Goal: Task Accomplishment & Management: Use online tool/utility

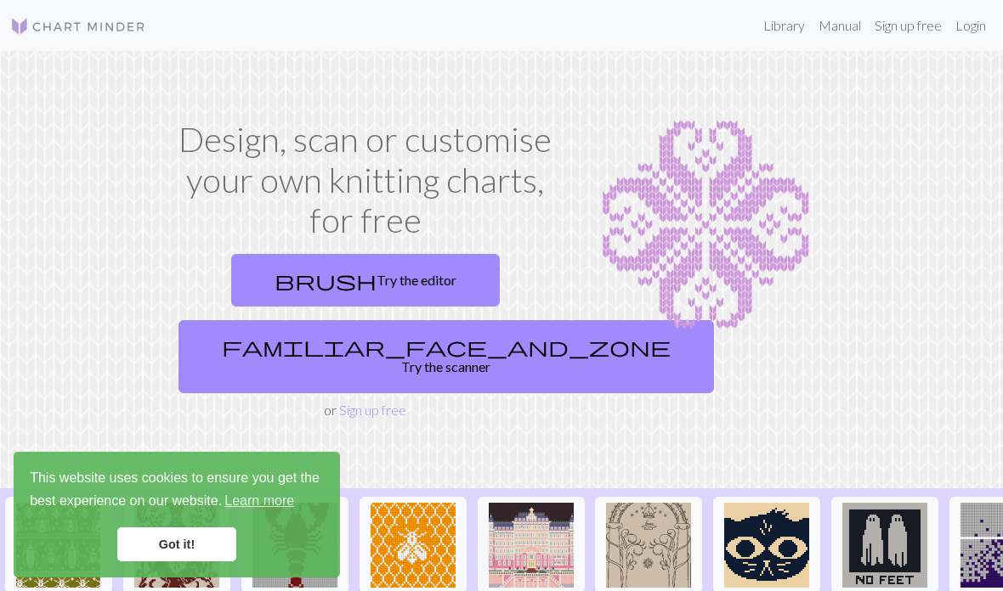
click at [969, 36] on link "Login" at bounding box center [970, 25] width 44 height 34
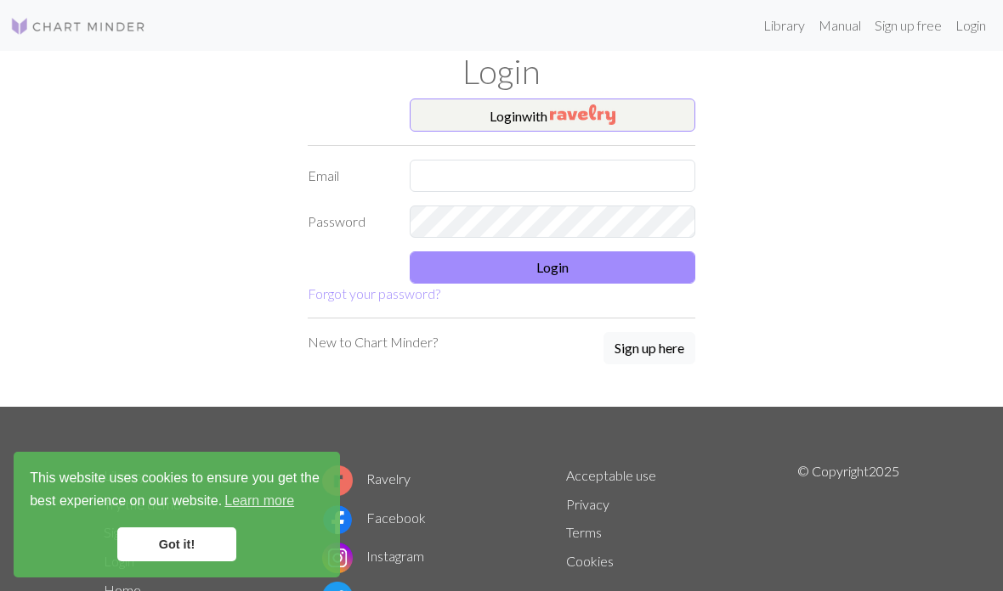
click at [538, 113] on button "Login with" at bounding box center [552, 116] width 285 height 34
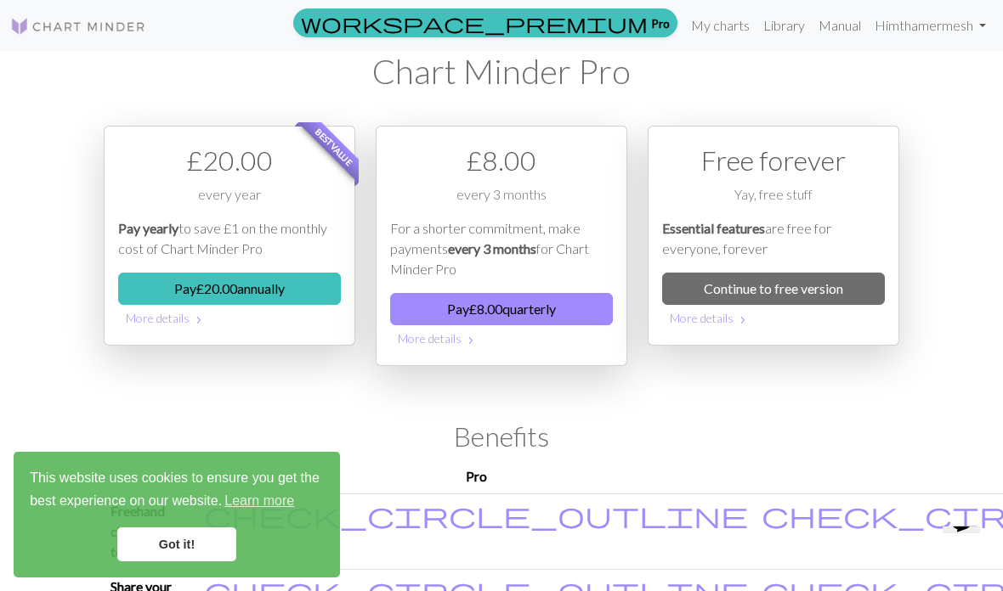
click at [700, 294] on link "Continue to free version" at bounding box center [773, 289] width 223 height 32
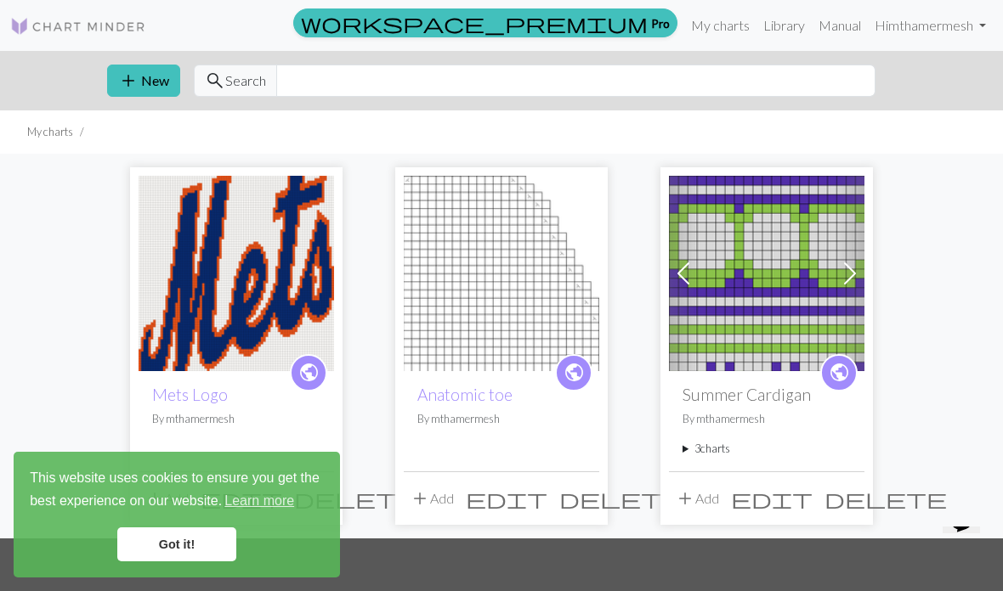
click at [221, 385] on link "Mets Logo" at bounding box center [190, 395] width 76 height 20
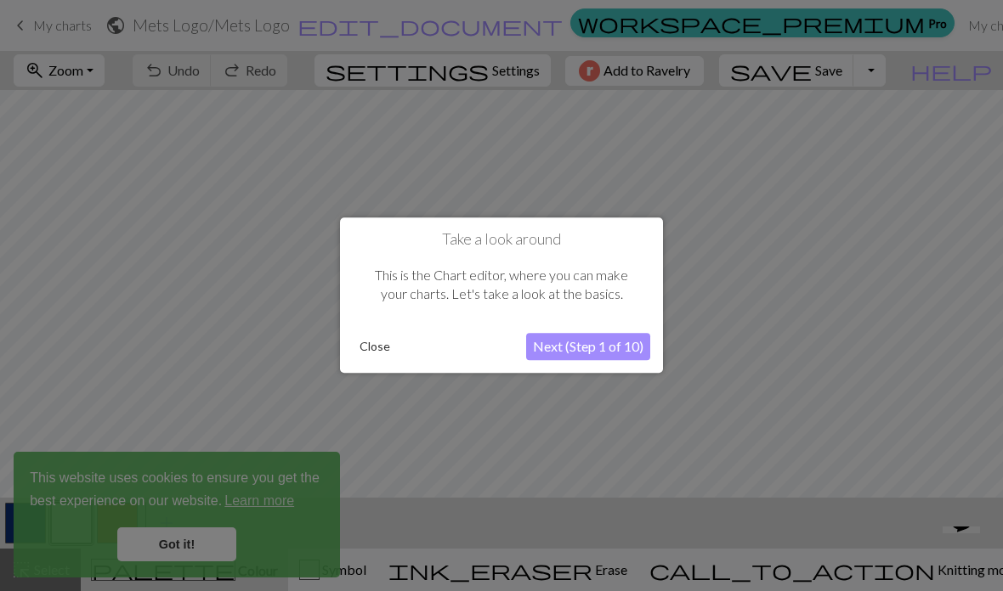
click at [374, 335] on button "Close" at bounding box center [375, 347] width 44 height 25
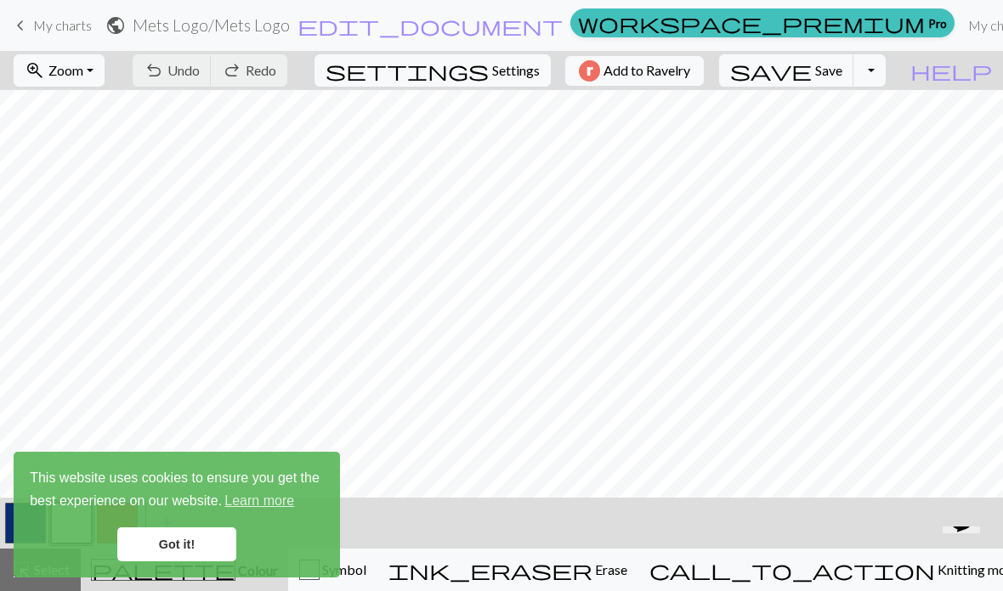
click at [164, 542] on link "Got it!" at bounding box center [176, 545] width 119 height 34
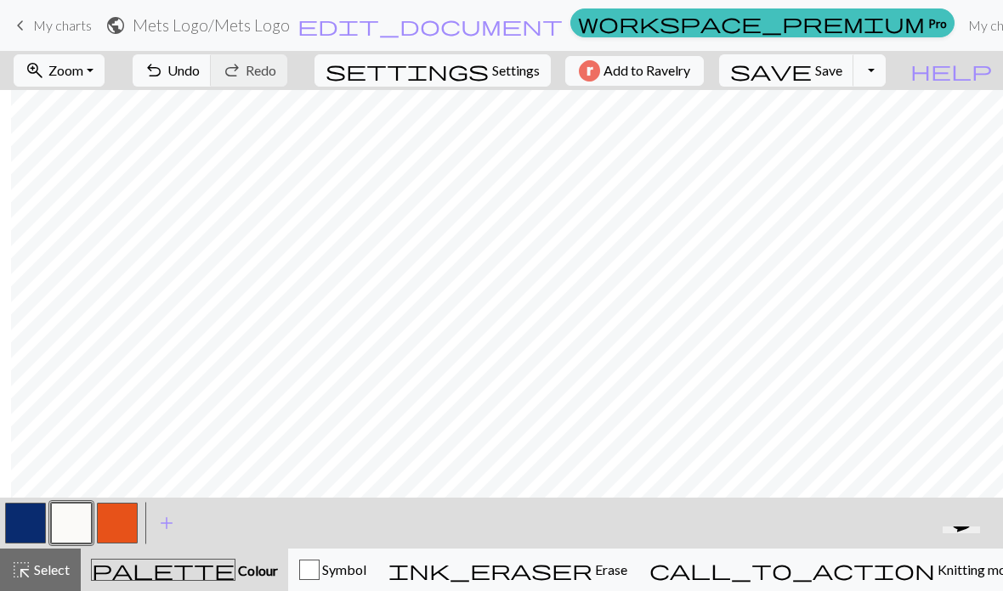
scroll to position [0, 163]
click at [200, 76] on span "Undo" at bounding box center [183, 70] width 32 height 16
click at [200, 75] on span "Undo" at bounding box center [183, 70] width 32 height 16
click at [48, 585] on button "highlight_alt Select Select" at bounding box center [40, 570] width 81 height 42
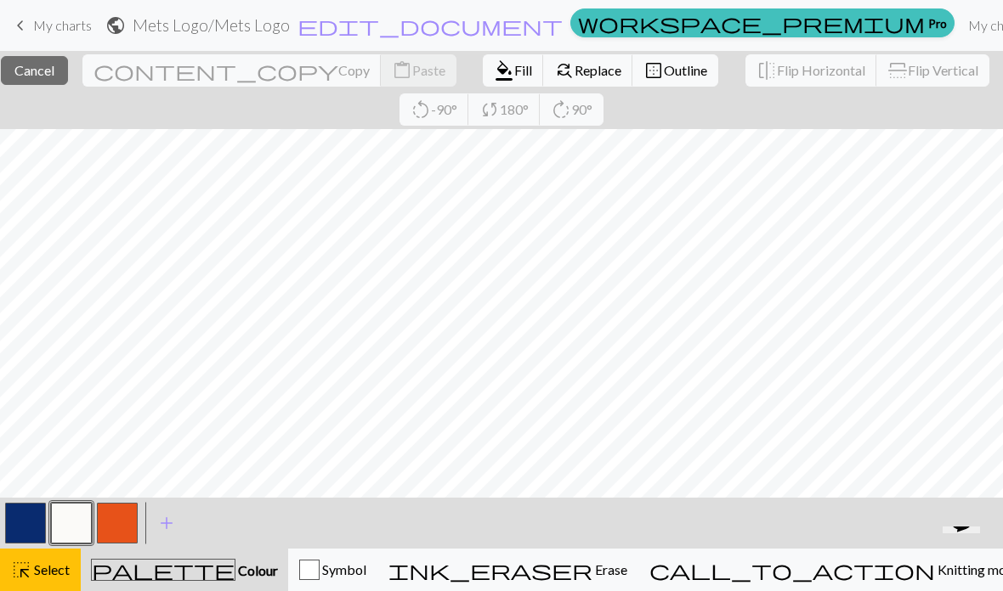
scroll to position [236, 8]
click at [935, 577] on span "Knitting mode" at bounding box center [978, 570] width 86 height 16
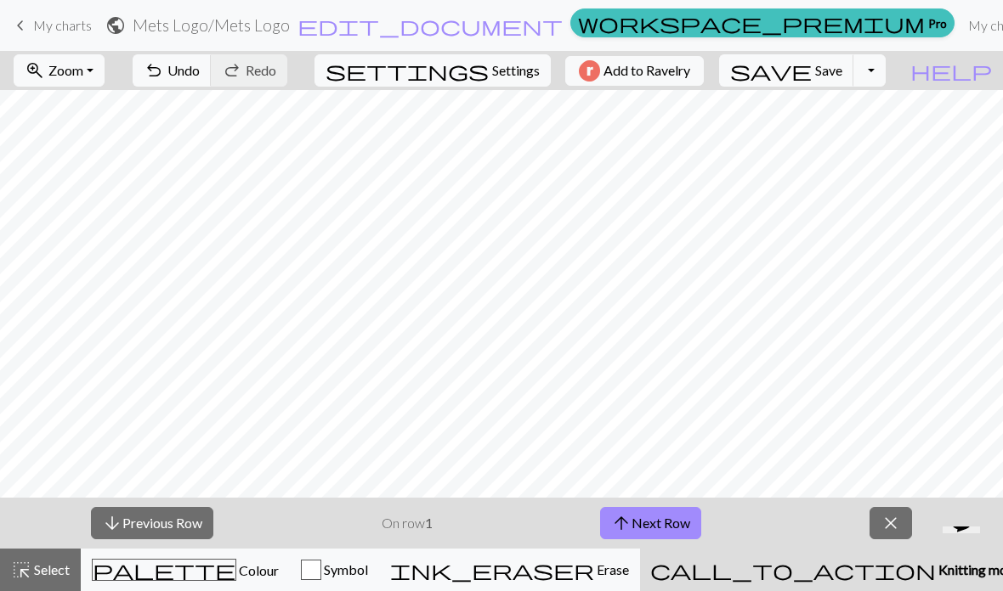
click at [890, 530] on span "close" at bounding box center [890, 523] width 20 height 24
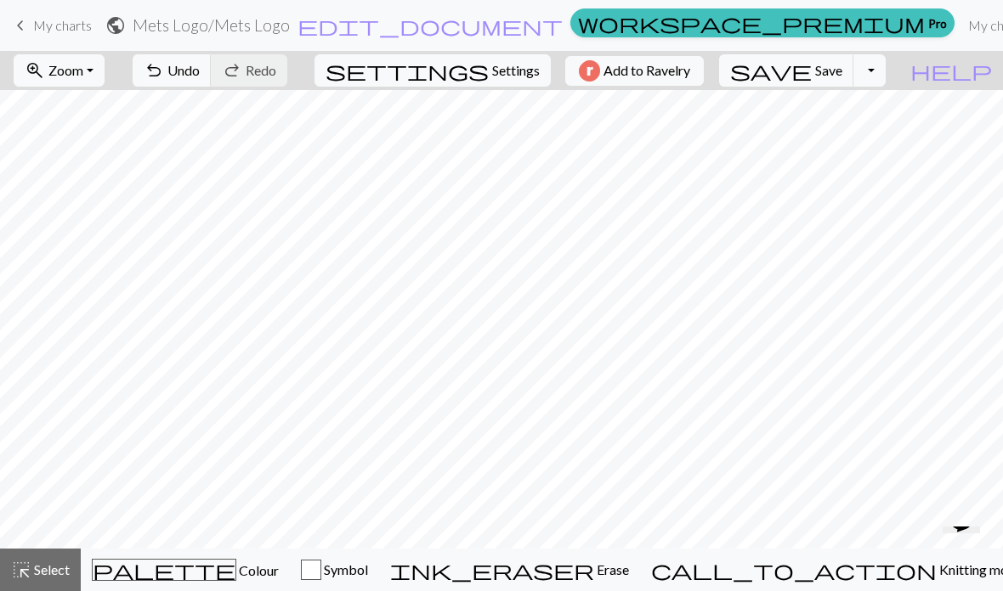
click at [478, 74] on button "settings Settings" at bounding box center [432, 70] width 236 height 32
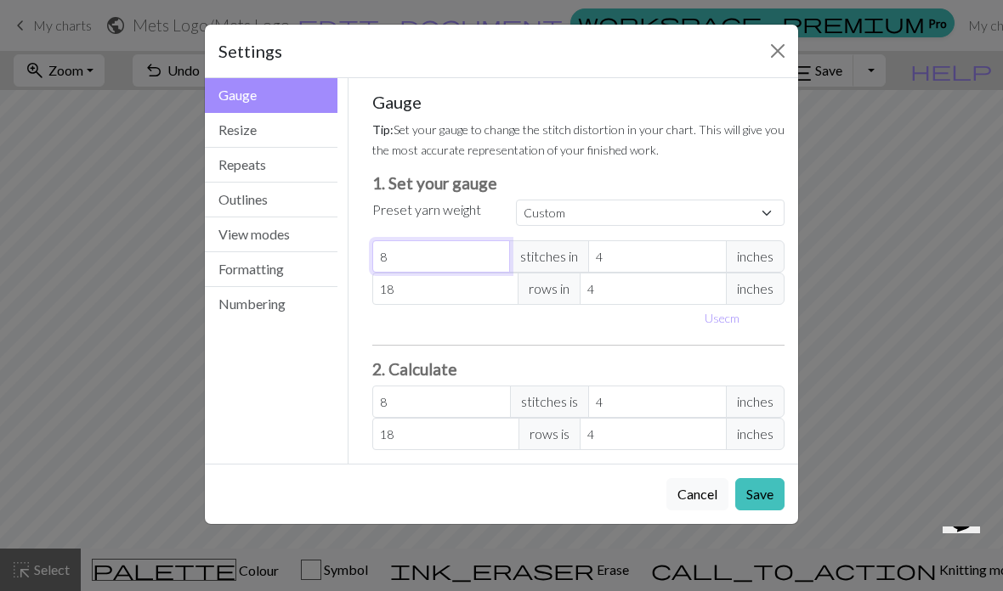
click at [435, 265] on input "8" at bounding box center [441, 256] width 138 height 32
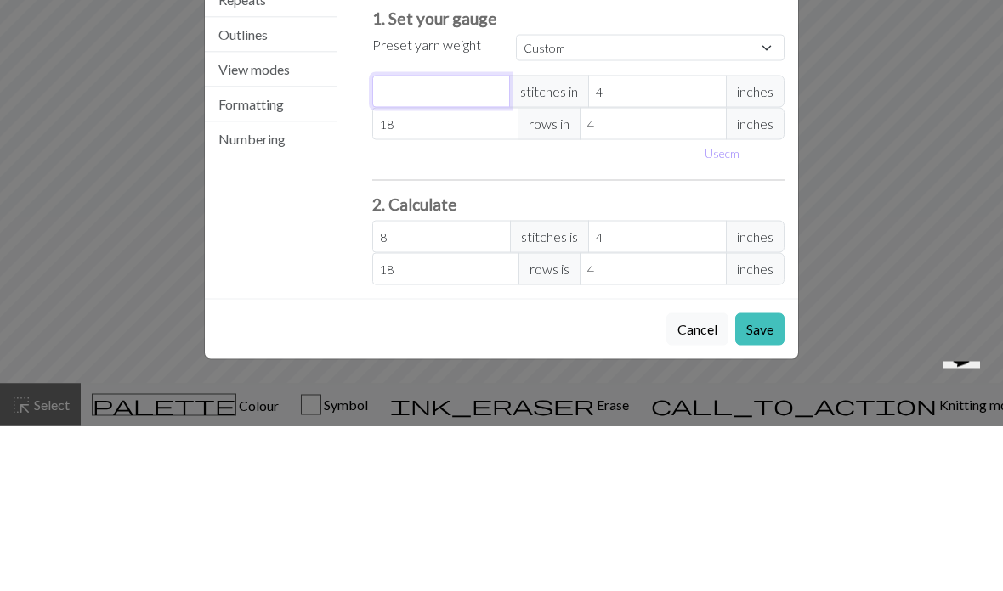
type input "0"
type input "2"
type input "21"
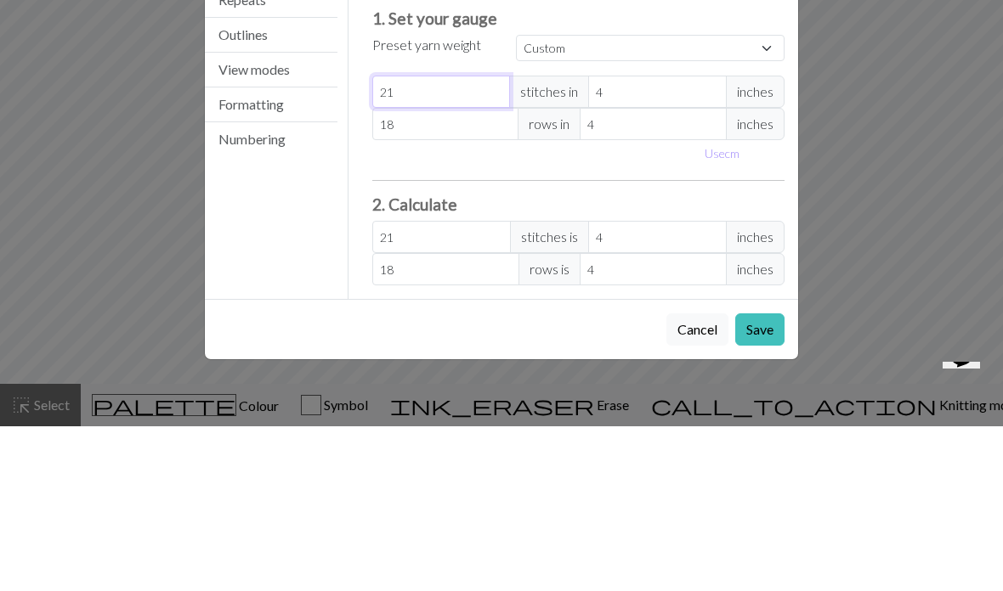
type input "21"
click at [413, 273] on input "18" at bounding box center [445, 289] width 147 height 32
type input "1"
type input "0"
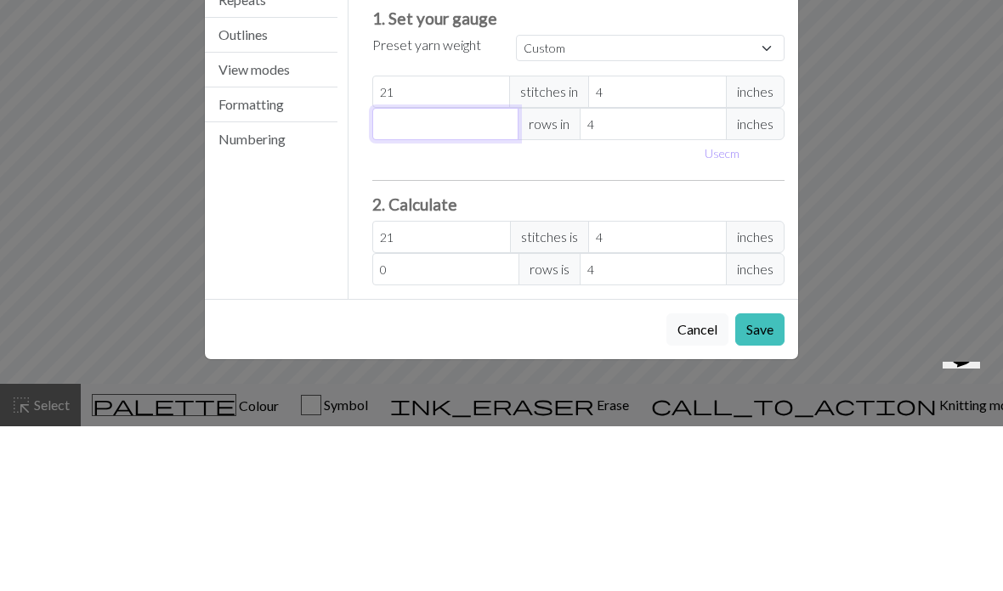
type input "9"
type input "0"
type input "2"
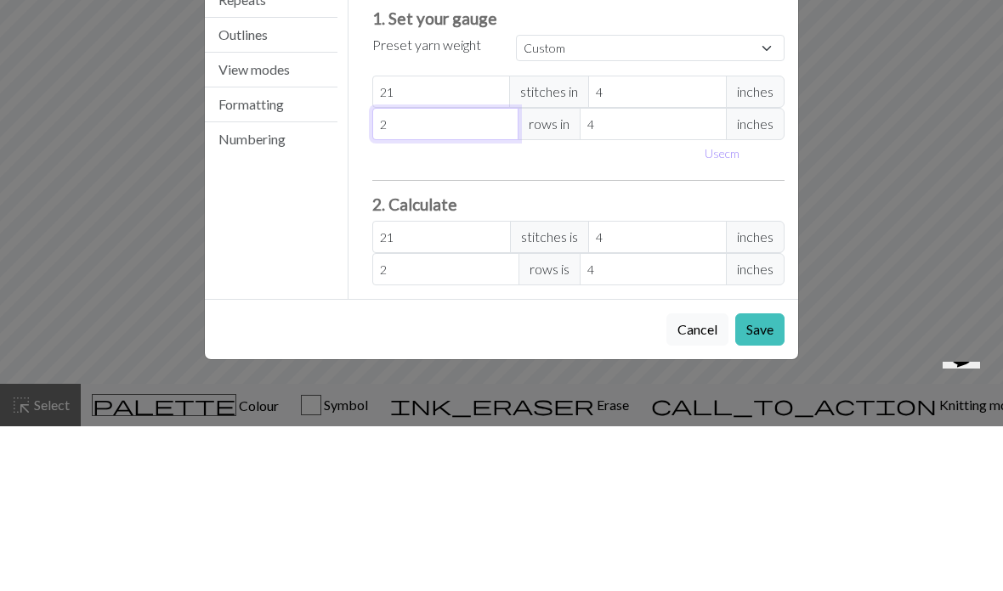
type input "29"
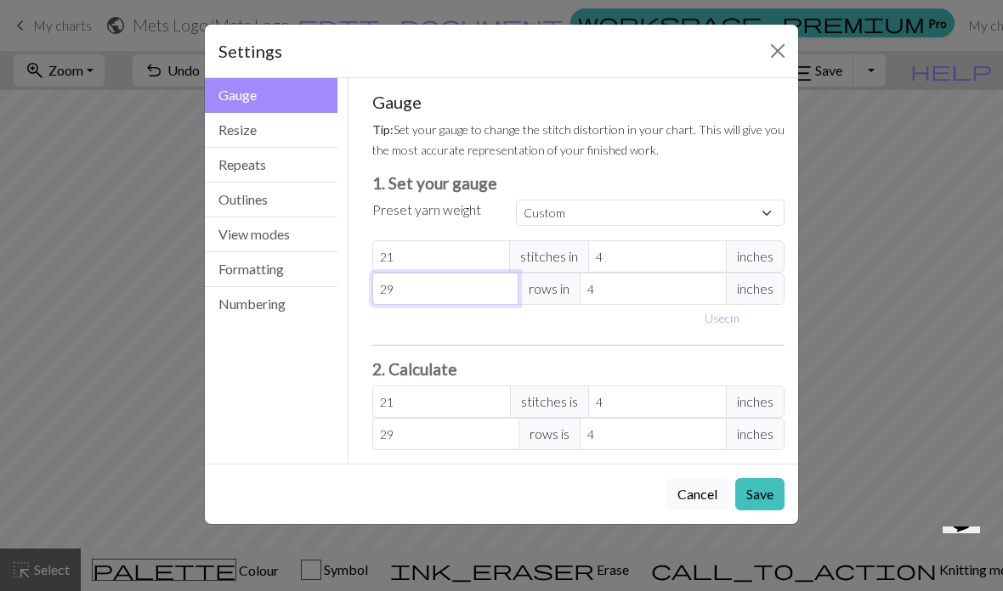
type input "29"
click at [762, 493] on button "Save" at bounding box center [759, 494] width 49 height 32
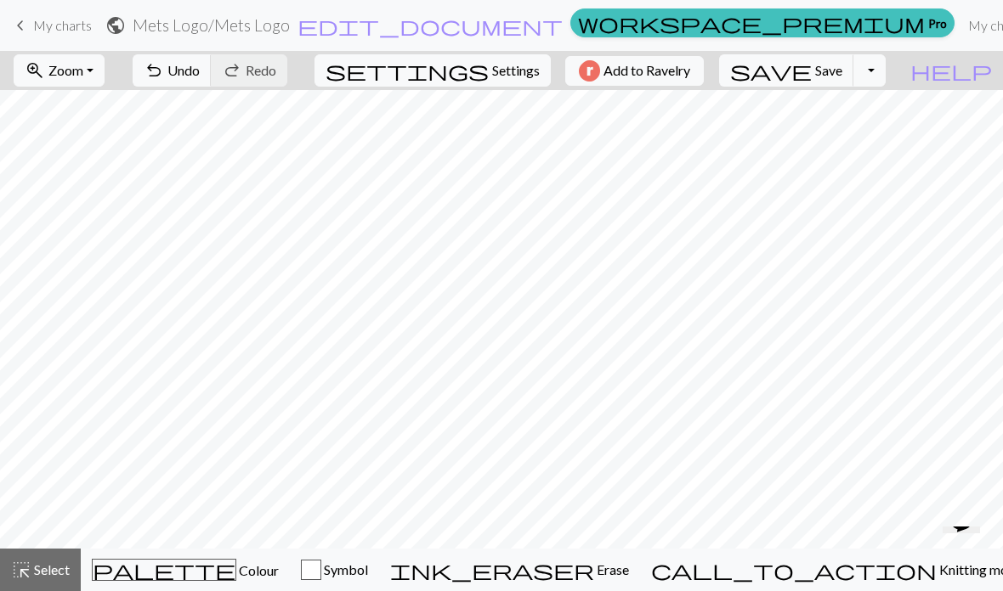
click at [83, 71] on span "Zoom" at bounding box center [65, 70] width 35 height 16
click at [80, 141] on button "Fit width" at bounding box center [81, 134] width 134 height 27
click at [83, 69] on span "Zoom" at bounding box center [65, 70] width 35 height 16
click at [76, 108] on button "Fit all" at bounding box center [81, 107] width 134 height 27
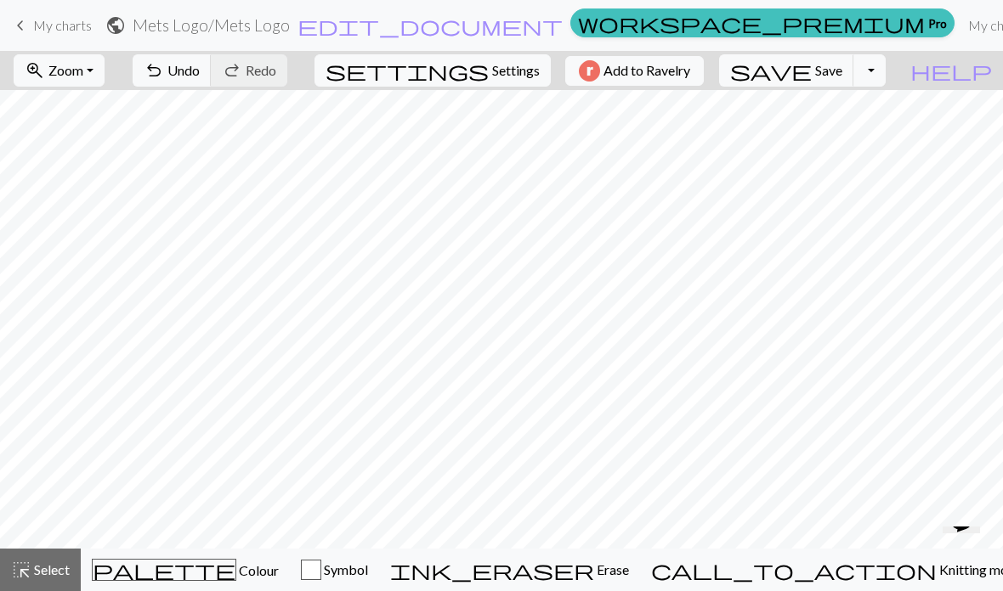
click at [82, 79] on button "zoom_in Zoom Zoom" at bounding box center [59, 70] width 91 height 32
click at [82, 164] on button "Fit height" at bounding box center [81, 162] width 134 height 27
click at [81, 74] on span "Zoom" at bounding box center [65, 70] width 35 height 16
click at [62, 200] on button "50%" at bounding box center [81, 203] width 134 height 27
click at [45, 71] on span "zoom_in" at bounding box center [35, 71] width 20 height 24
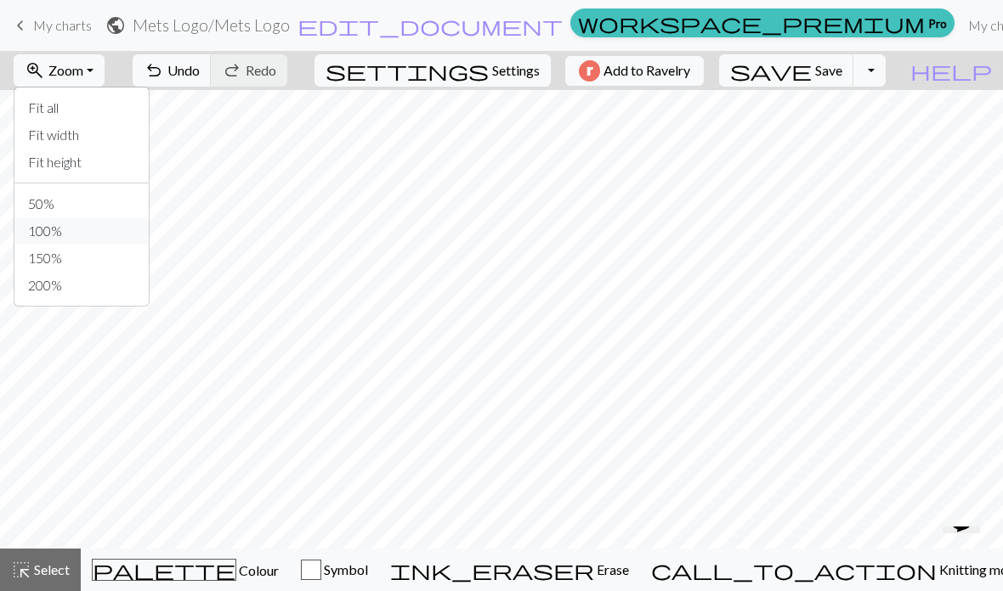
click at [76, 237] on button "100%" at bounding box center [81, 231] width 134 height 27
click at [78, 65] on span "Zoom" at bounding box center [65, 70] width 35 height 16
click at [65, 193] on button "50%" at bounding box center [81, 203] width 134 height 27
click at [82, 71] on span "Zoom" at bounding box center [65, 70] width 35 height 16
click at [76, 137] on button "Fit width" at bounding box center [81, 134] width 134 height 27
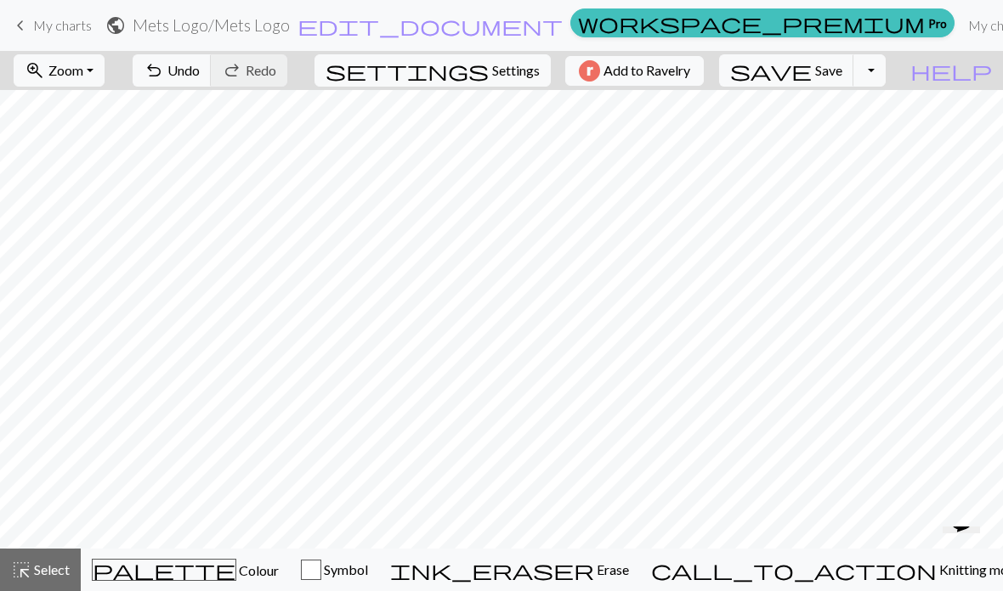
click at [77, 70] on span "Zoom" at bounding box center [65, 70] width 35 height 16
click at [70, 162] on button "Fit height" at bounding box center [81, 162] width 134 height 27
click at [200, 69] on span "Undo" at bounding box center [183, 70] width 32 height 16
click at [200, 66] on span "Undo" at bounding box center [183, 70] width 32 height 16
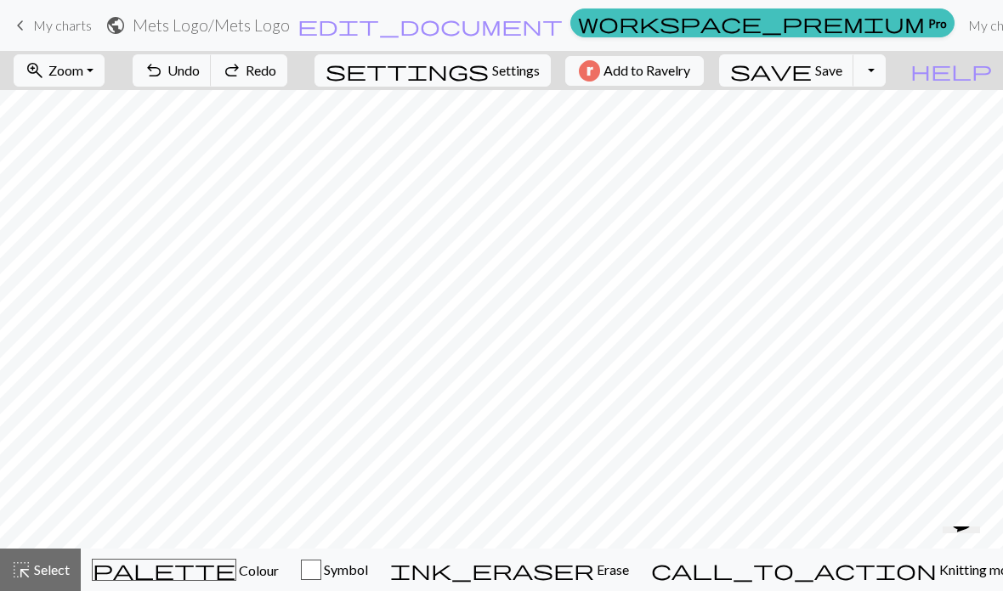
click at [200, 72] on span "Undo" at bounding box center [183, 70] width 32 height 16
click at [276, 71] on span "Redo" at bounding box center [261, 70] width 31 height 16
click at [236, 566] on span "Colour" at bounding box center [257, 570] width 42 height 16
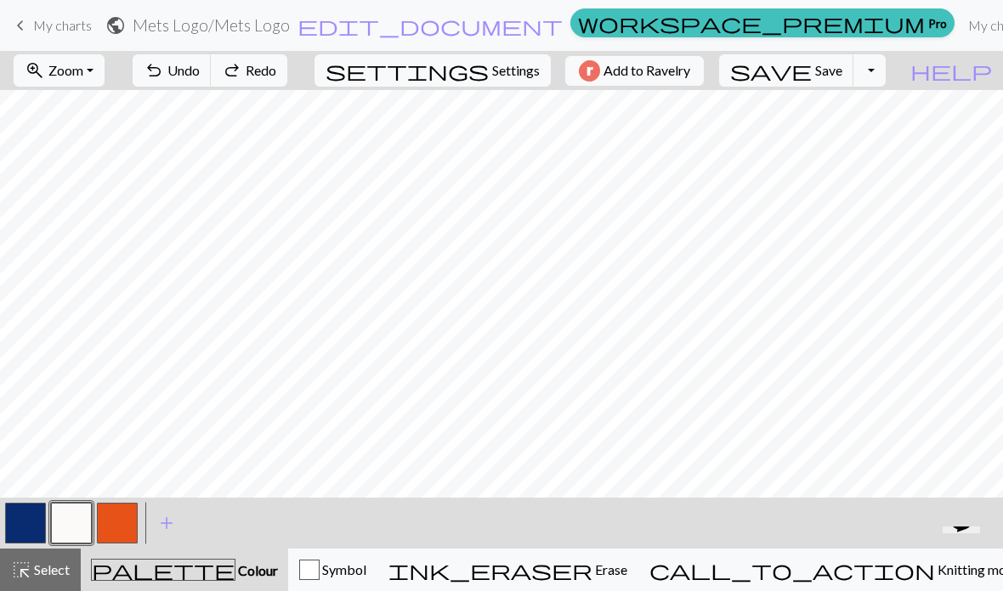
click at [63, 574] on span "Select" at bounding box center [50, 570] width 38 height 16
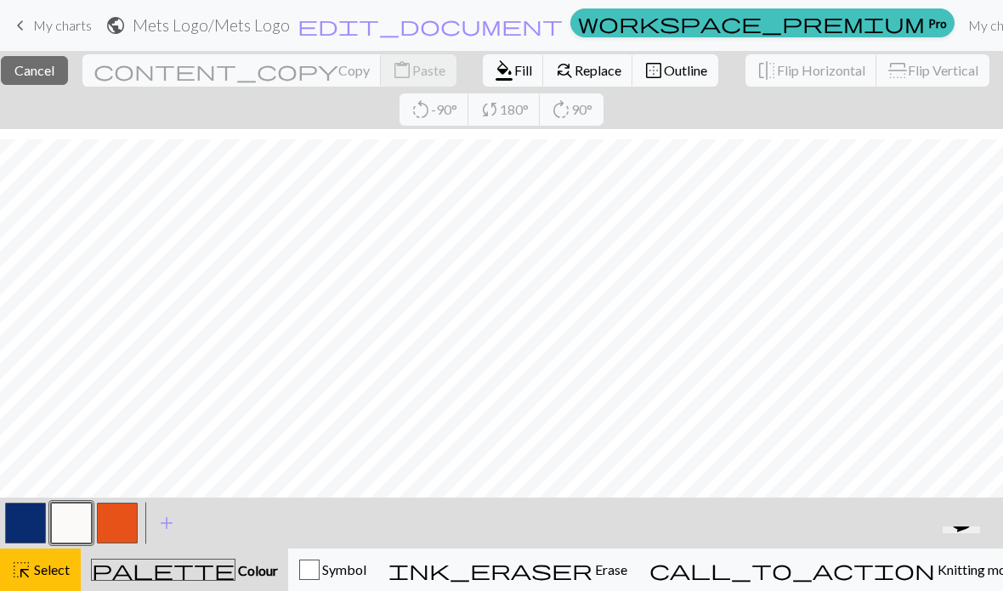
scroll to position [214, 2]
click at [459, 29] on span "edit_document" at bounding box center [429, 26] width 265 height 24
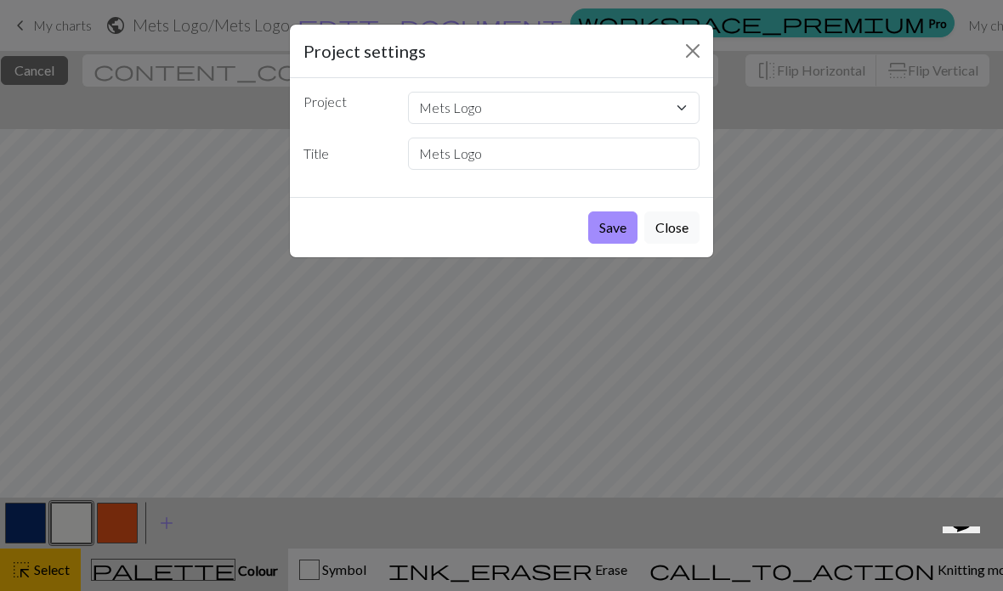
click at [153, 131] on div "Project settings Project Mets Logo Anatomic toe Summer Cardigan Title Mets Logo…" at bounding box center [501, 295] width 1003 height 591
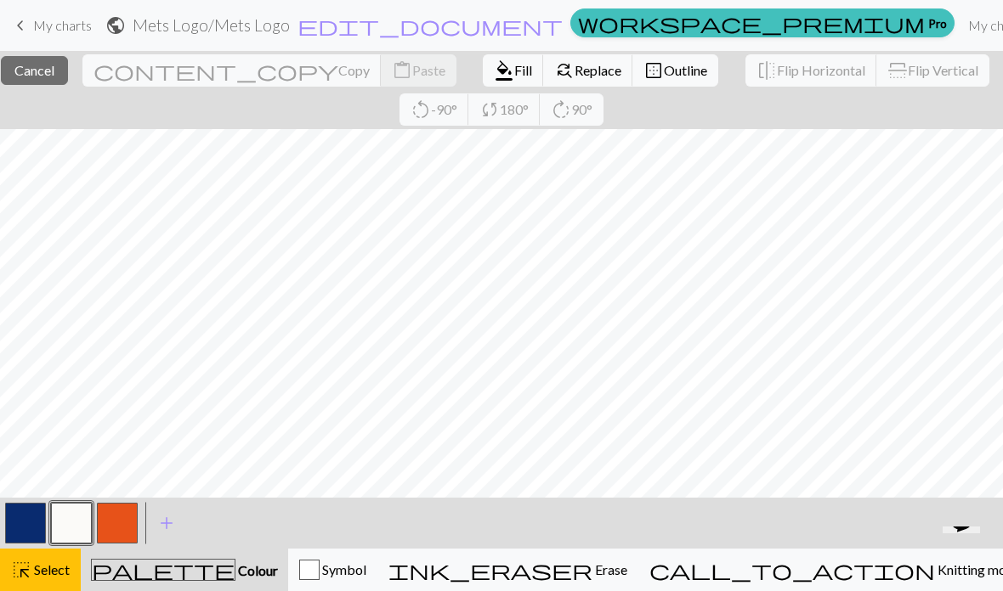
click at [54, 73] on span "Cancel" at bounding box center [34, 70] width 40 height 16
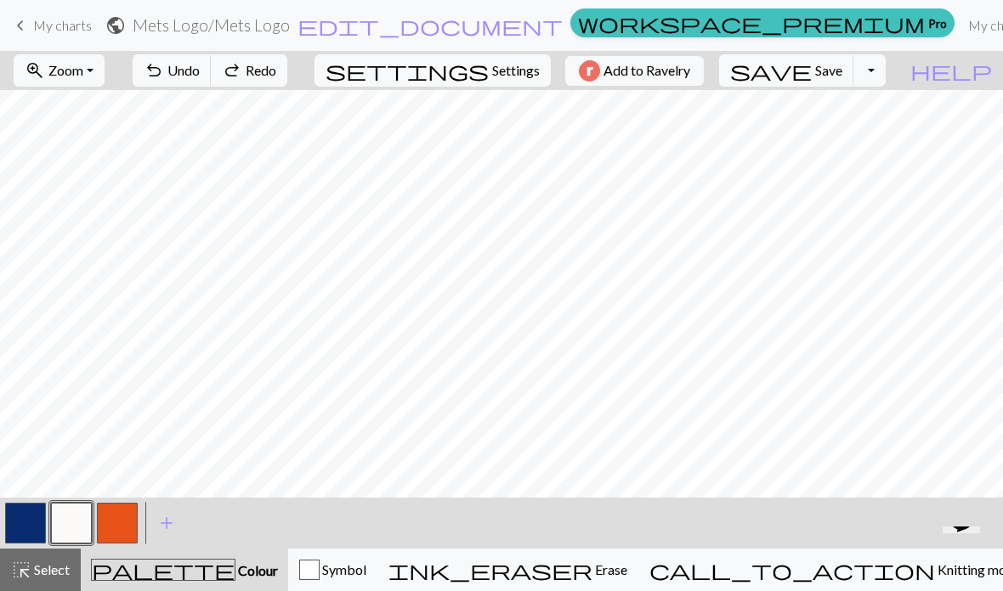
click at [474, 66] on span "settings" at bounding box center [406, 71] width 163 height 24
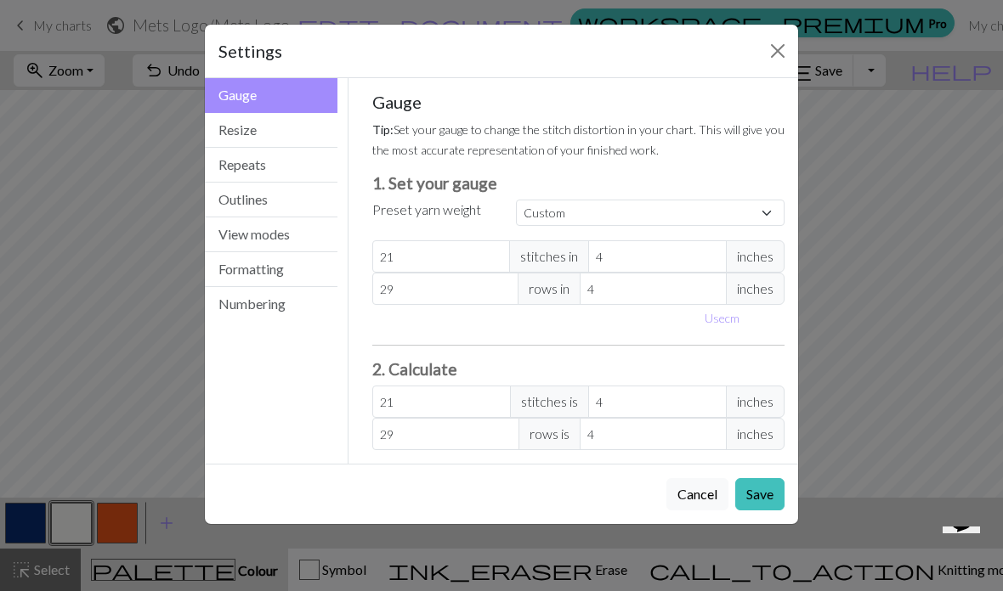
click at [226, 124] on button "Resize" at bounding box center [271, 130] width 133 height 35
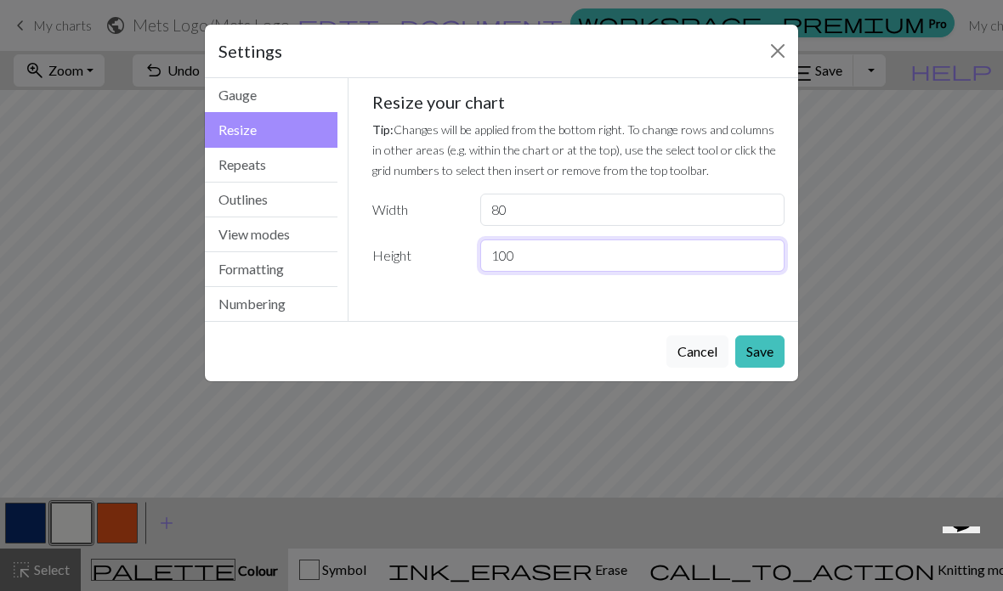
click at [534, 255] on input "100" at bounding box center [632, 256] width 304 height 32
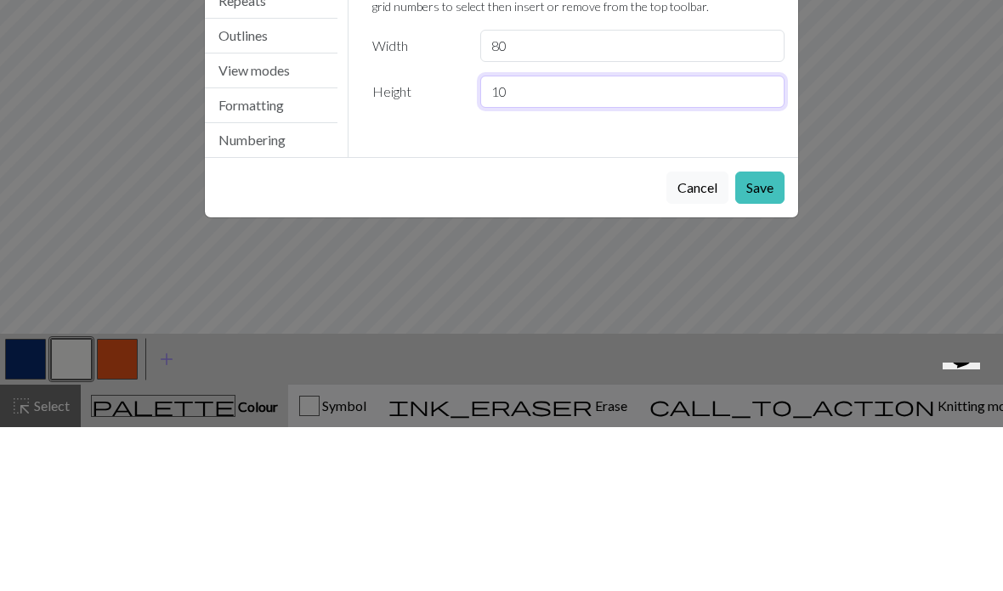
type input "1"
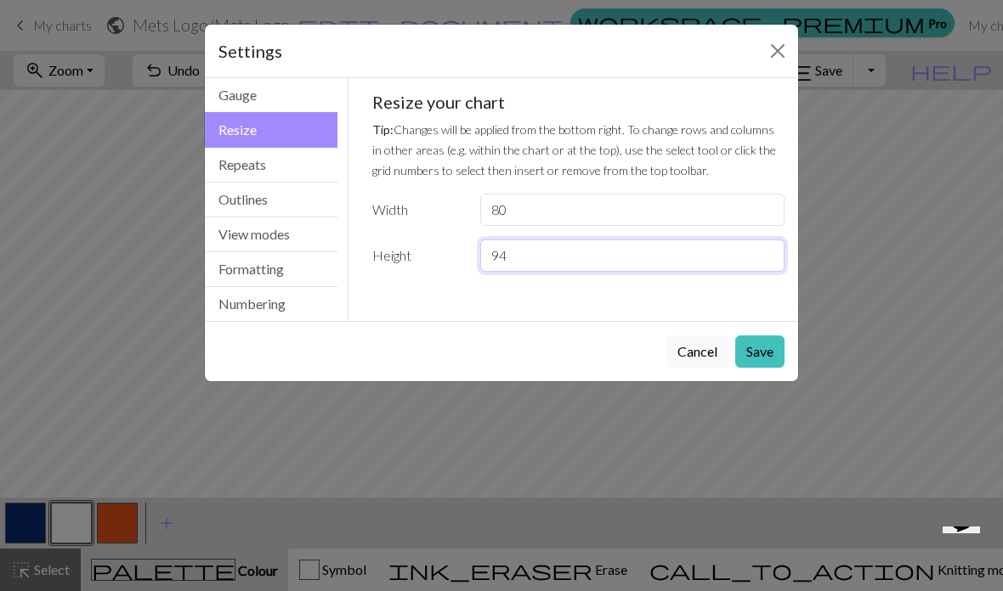
type input "94"
click at [758, 360] on button "Save" at bounding box center [759, 352] width 49 height 32
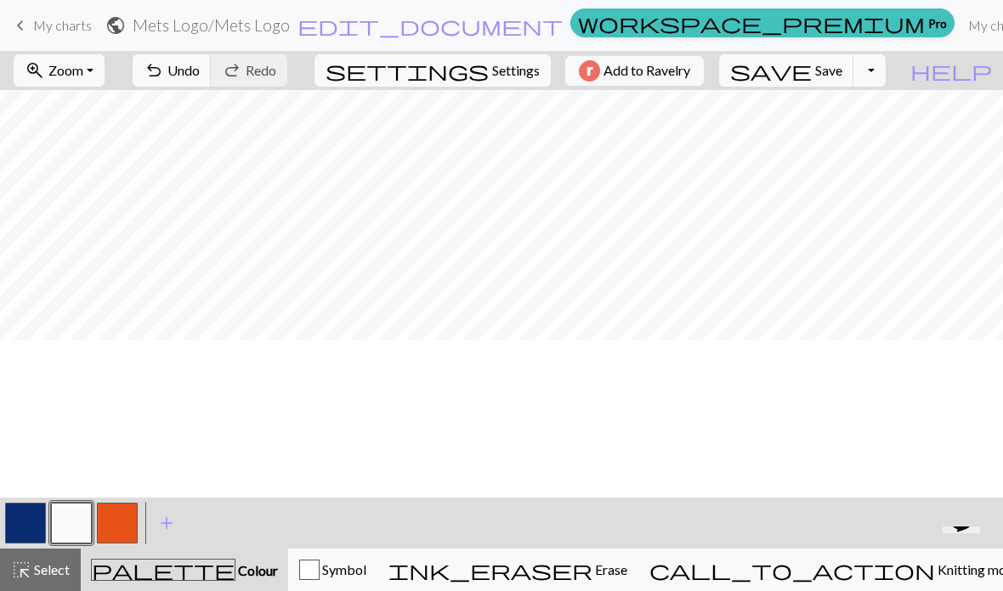
scroll to position [53, 2]
click at [200, 72] on span "Undo" at bounding box center [183, 70] width 32 height 16
click at [122, 580] on div "palette Colour Colour" at bounding box center [184, 570] width 187 height 22
click at [167, 566] on span "palette" at bounding box center [163, 570] width 143 height 24
click at [50, 575] on span "Select" at bounding box center [50, 570] width 38 height 16
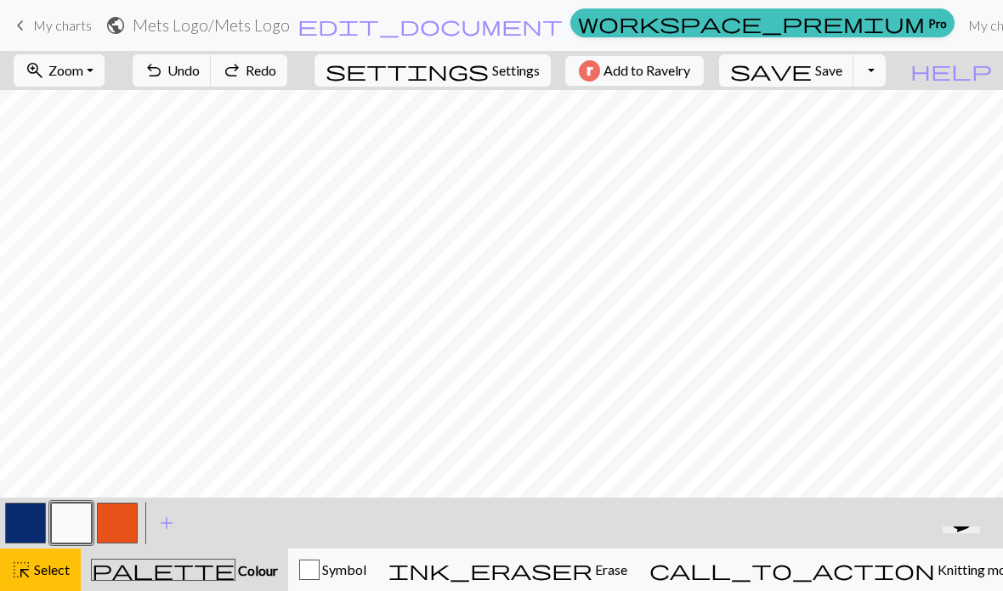
click at [319, 568] on div "button" at bounding box center [309, 570] width 20 height 20
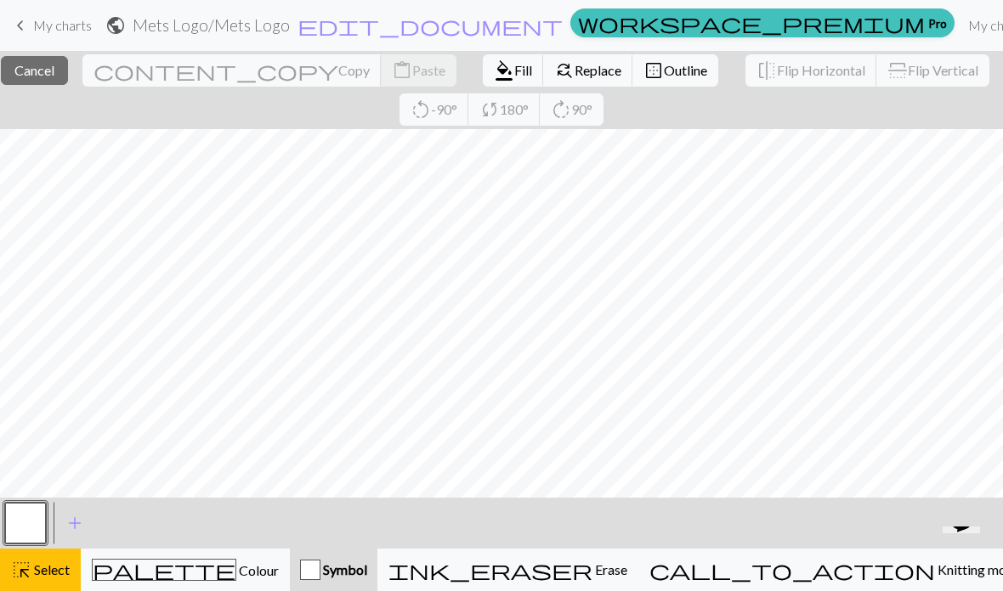
scroll to position [489, 0]
click at [54, 72] on span "Cancel" at bounding box center [34, 70] width 40 height 16
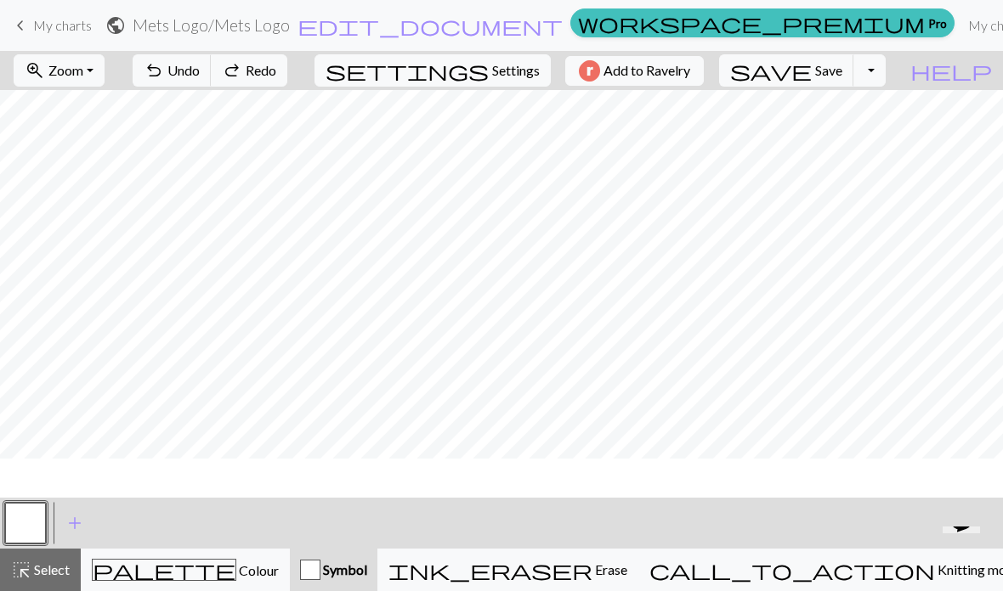
scroll to position [450, 0]
click at [212, 57] on button "undo Undo Undo" at bounding box center [172, 70] width 79 height 32
click at [200, 74] on span "Undo" at bounding box center [183, 70] width 32 height 16
click at [492, 65] on span "Settings" at bounding box center [516, 70] width 48 height 20
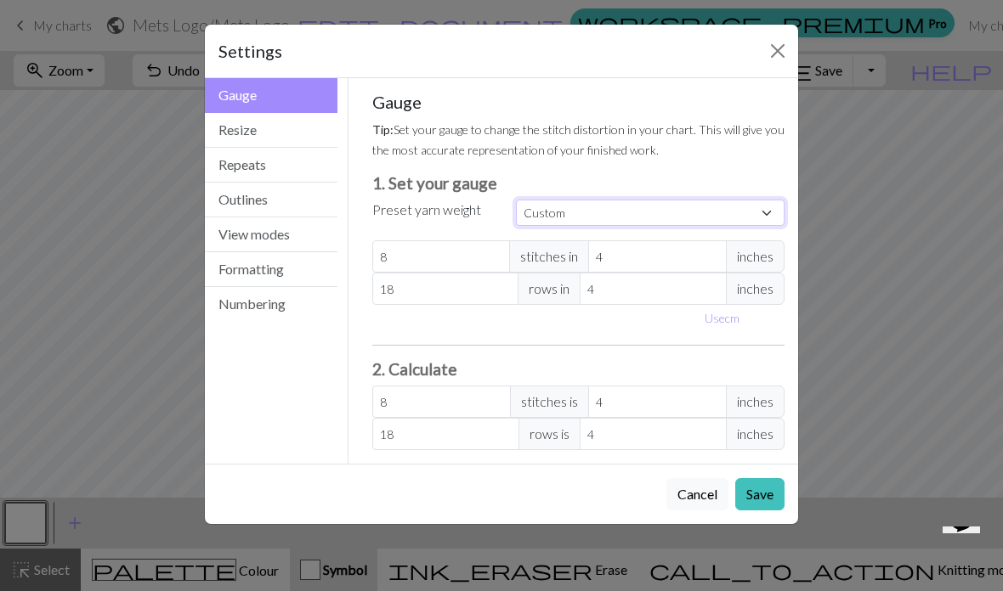
click at [565, 208] on select "Custom Square Lace Light Fingering Fingering Sport Double knit Worsted Aran Bul…" at bounding box center [650, 213] width 268 height 26
select select "dk"
type input "22"
type input "30"
type input "22"
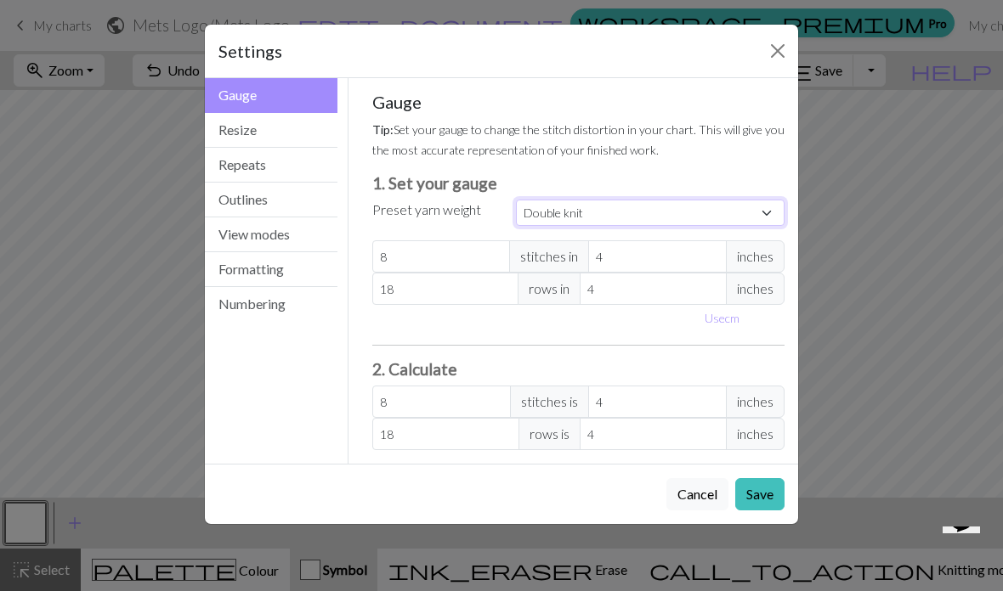
type input "30"
click at [523, 209] on select "Custom Square Lace Light Fingering Fingering Sport Double knit Worsted Aran Bul…" at bounding box center [650, 213] width 268 height 26
select select "sport"
type input "24"
type input "34"
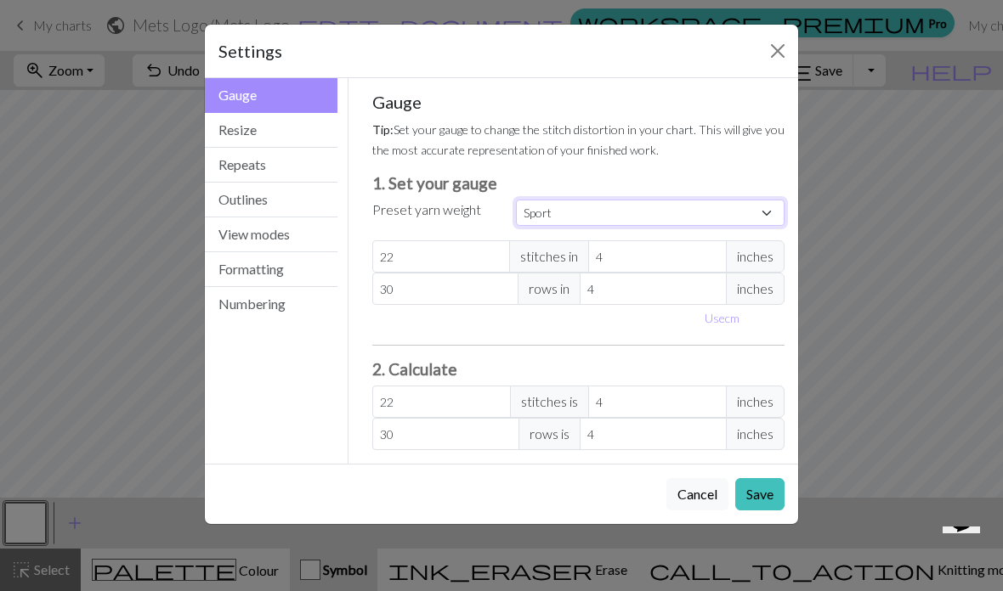
type input "24"
type input "34"
click at [551, 224] on select "Custom Square Lace Light Fingering Fingering Sport Double knit Worsted Aran Bul…" at bounding box center [650, 213] width 268 height 26
select select "dk"
type input "22"
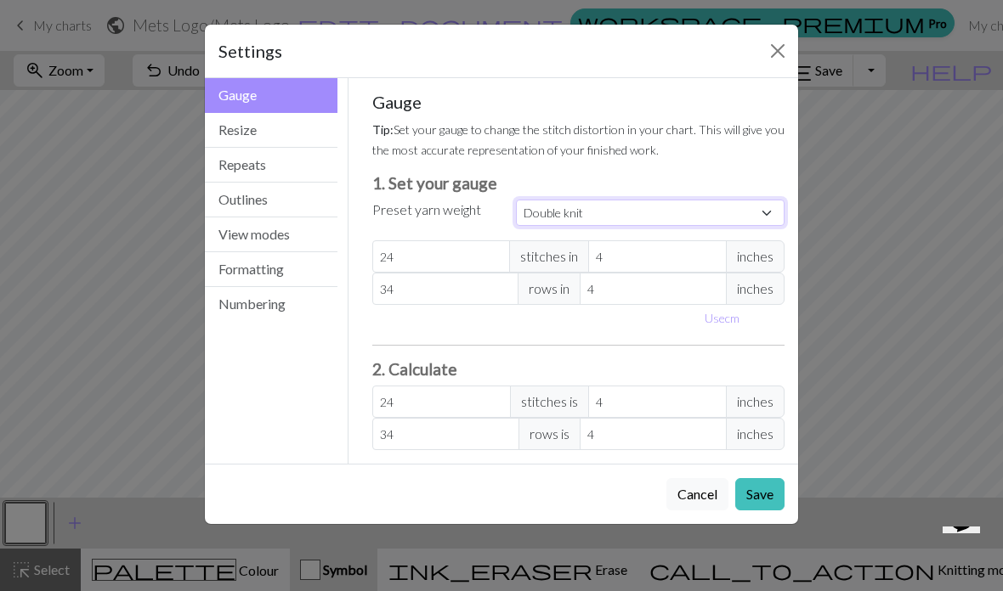
type input "30"
type input "22"
type input "30"
click at [416, 249] on input "22" at bounding box center [441, 256] width 138 height 32
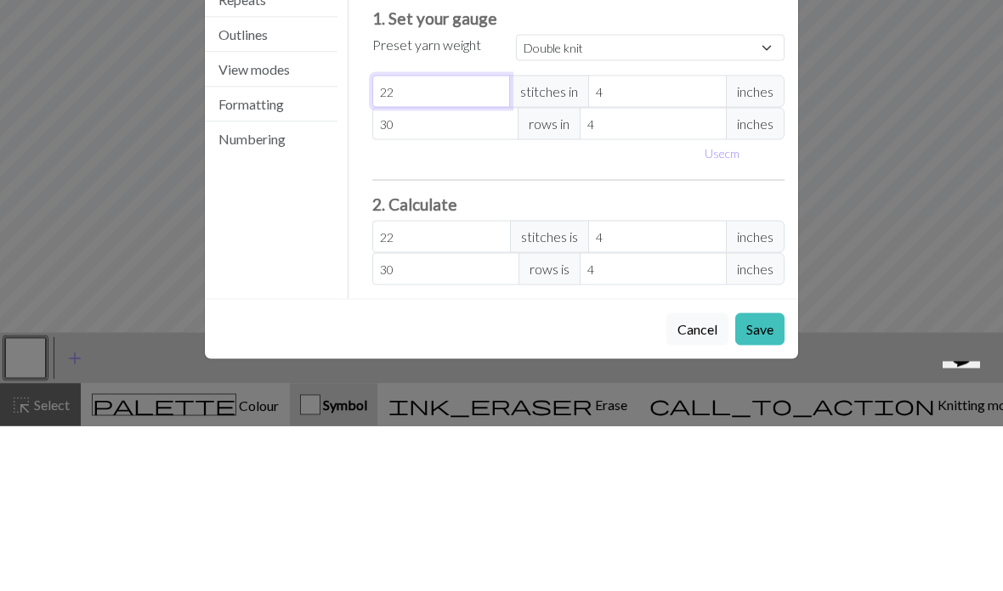
type input "2"
select select "custom"
type input "2"
type input "21"
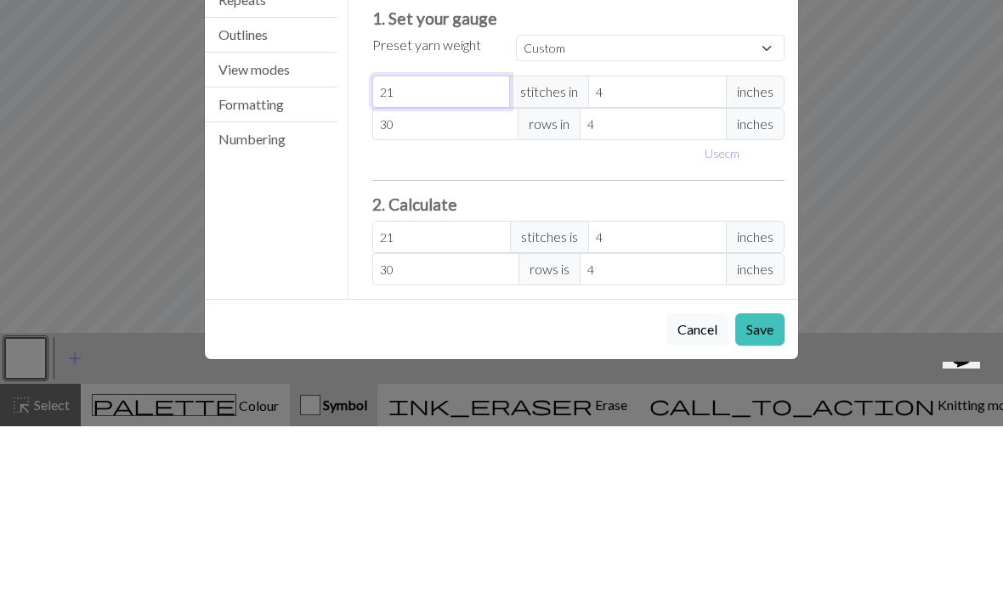
type input "21"
click at [426, 273] on input "30" at bounding box center [445, 289] width 147 height 32
click at [444, 273] on input "30" at bounding box center [445, 289] width 147 height 32
type input "3"
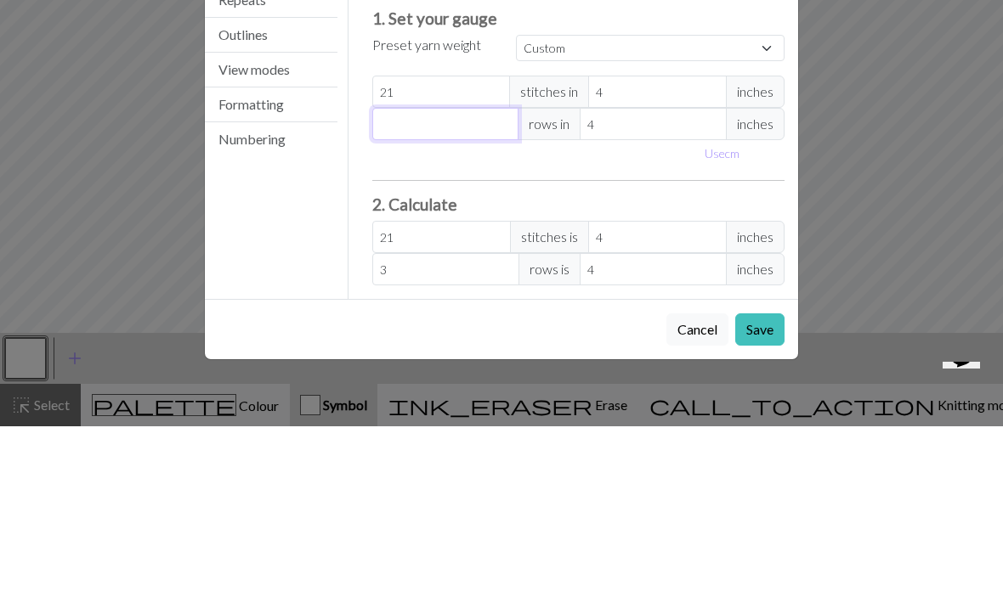
type input "0"
type input "2"
type input "29"
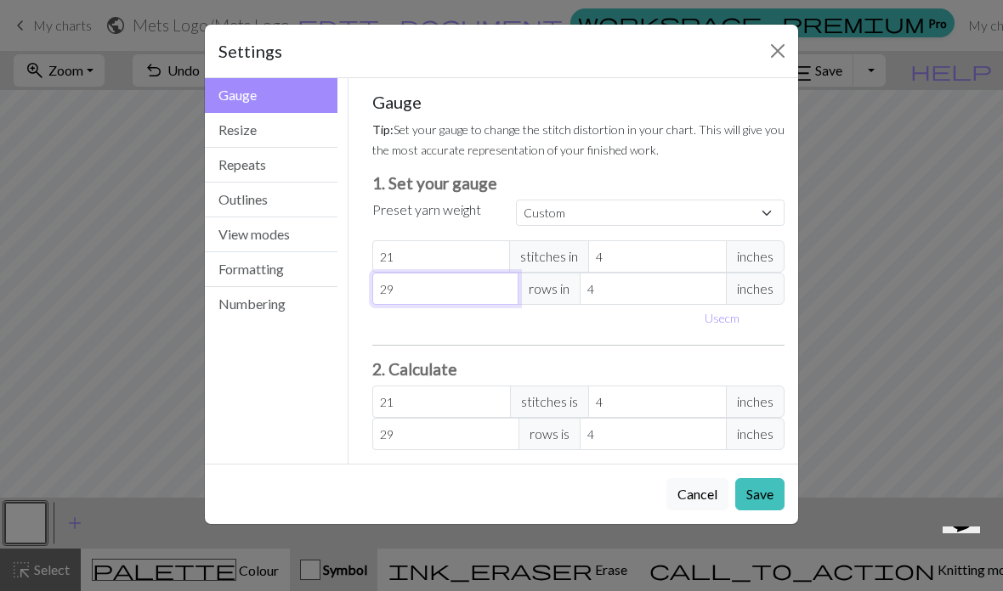
type input "29"
click at [771, 509] on button "Save" at bounding box center [759, 494] width 49 height 32
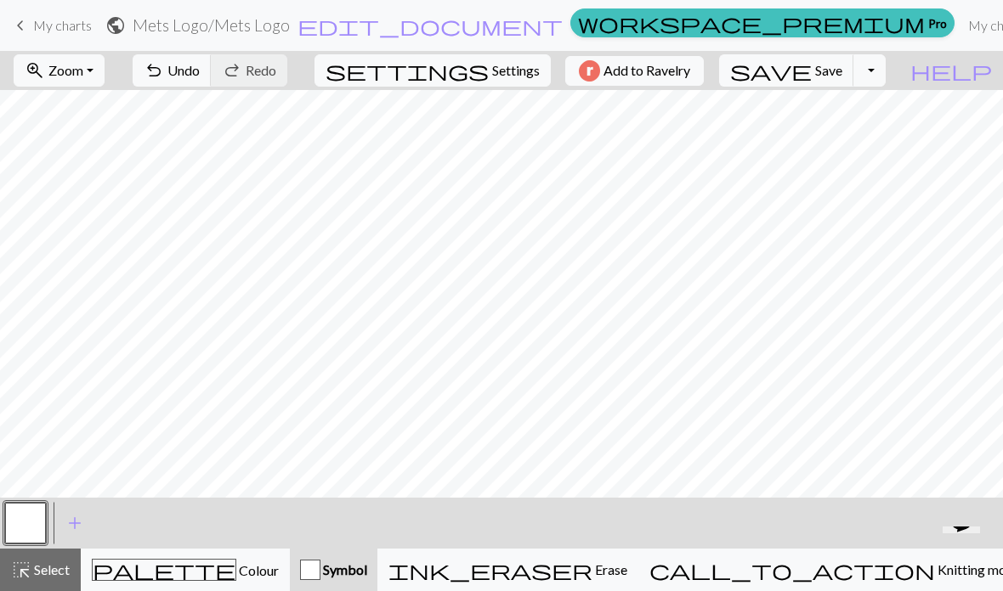
scroll to position [494, 0]
click at [842, 83] on button "save Save Save" at bounding box center [786, 70] width 135 height 32
click at [857, 64] on div "Chart saved" at bounding box center [501, 33] width 1003 height 67
click at [849, 59] on div "Chart saved" at bounding box center [501, 33] width 1003 height 67
click at [811, 74] on span "save" at bounding box center [771, 71] width 82 height 24
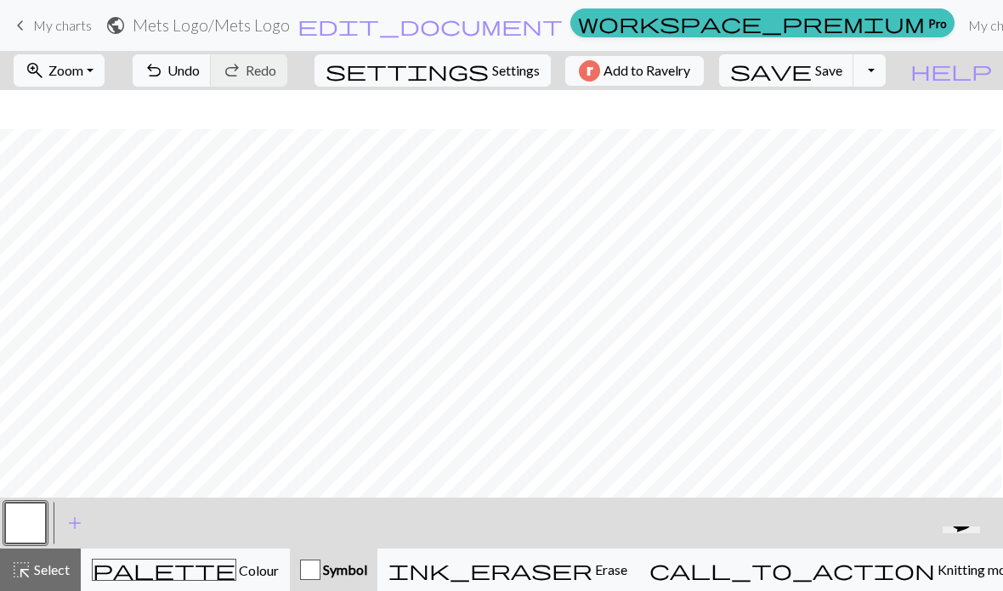
scroll to position [501, 0]
click at [811, 72] on span "save" at bounding box center [771, 71] width 82 height 24
click at [784, 23] on div "Chart saved" at bounding box center [501, 33] width 1003 height 67
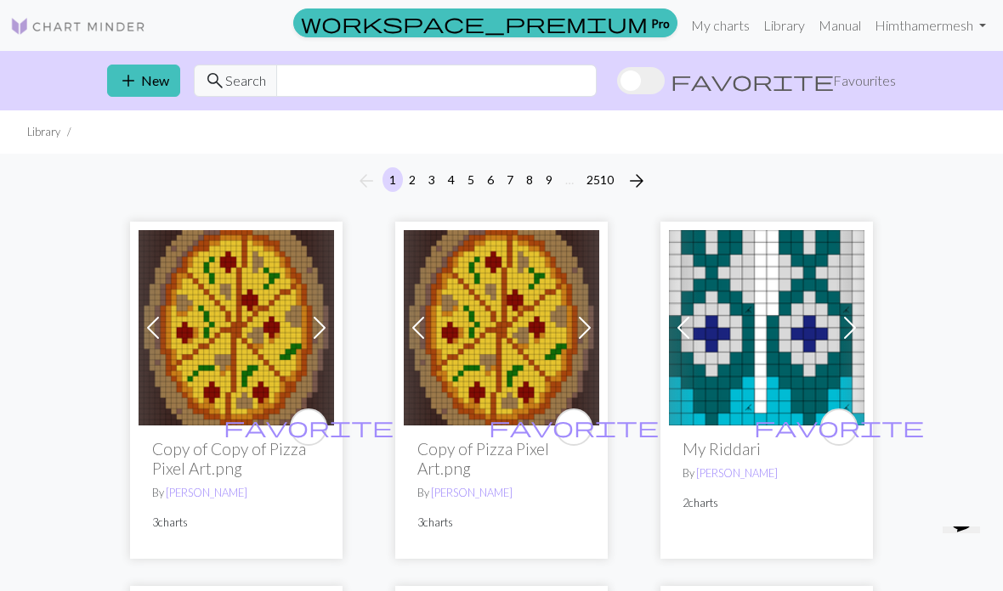
click at [690, 33] on link "My charts" at bounding box center [720, 25] width 72 height 34
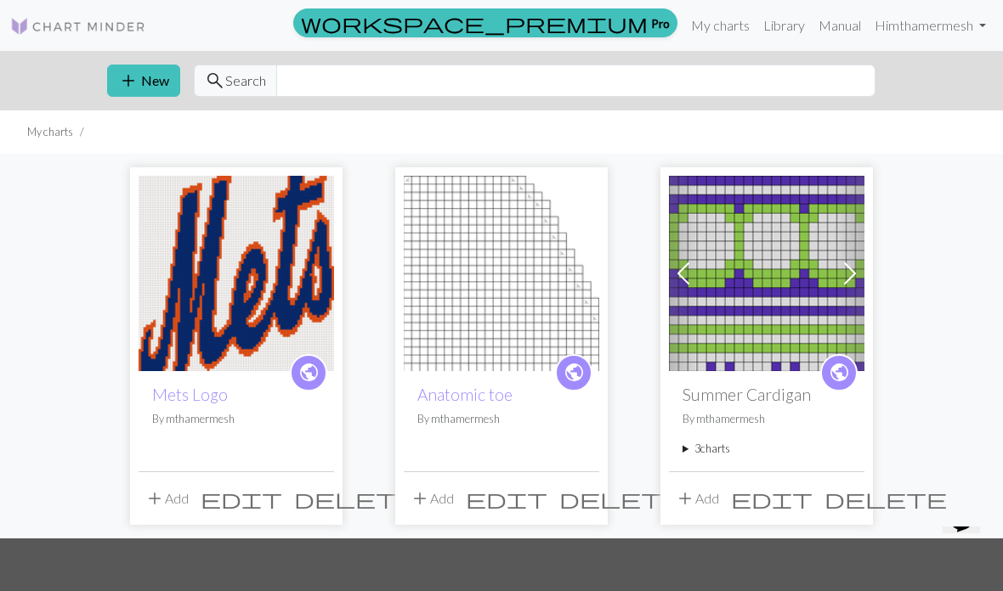
click at [274, 506] on button "edit" at bounding box center [241, 499] width 93 height 32
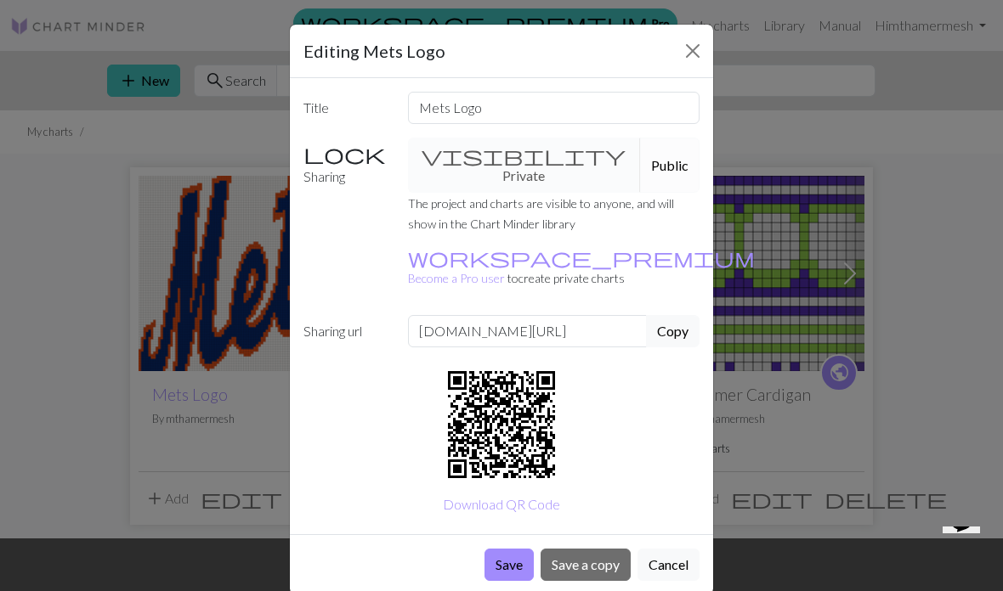
click at [653, 549] on button "Cancel" at bounding box center [668, 565] width 62 height 32
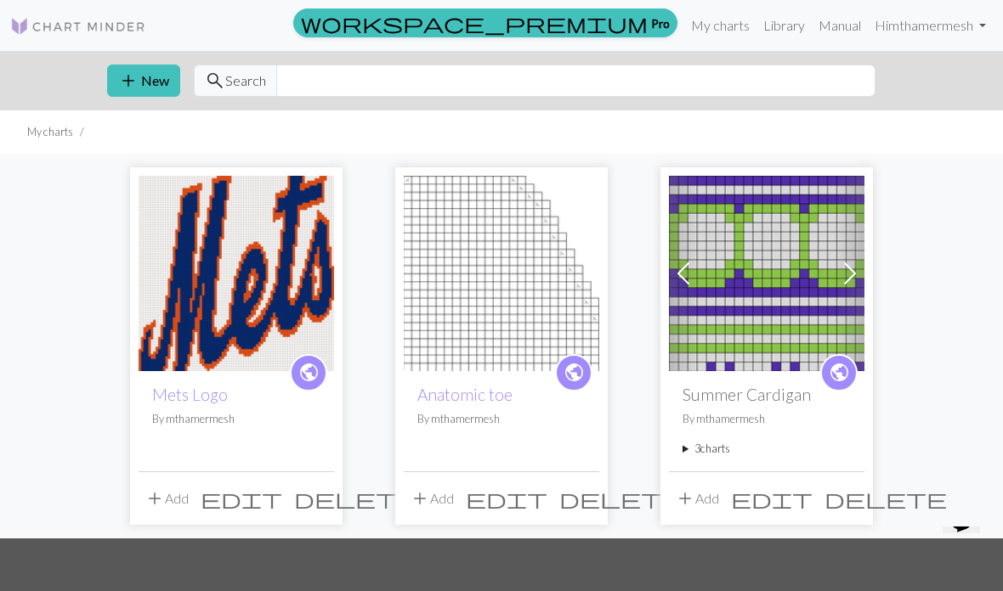
click at [277, 347] on img at bounding box center [235, 273] width 195 height 195
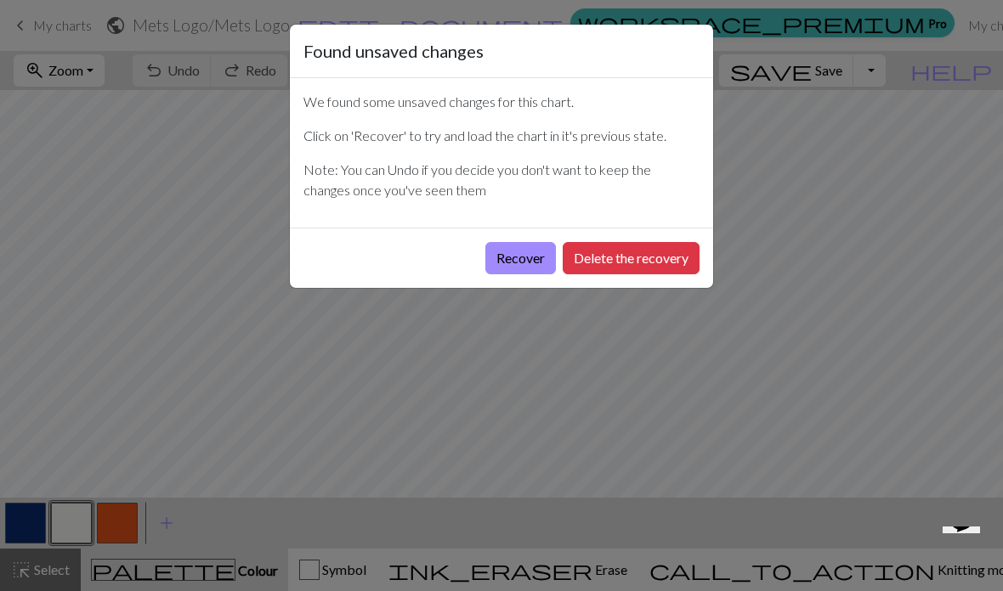
click at [524, 253] on button "Recover" at bounding box center [520, 258] width 71 height 32
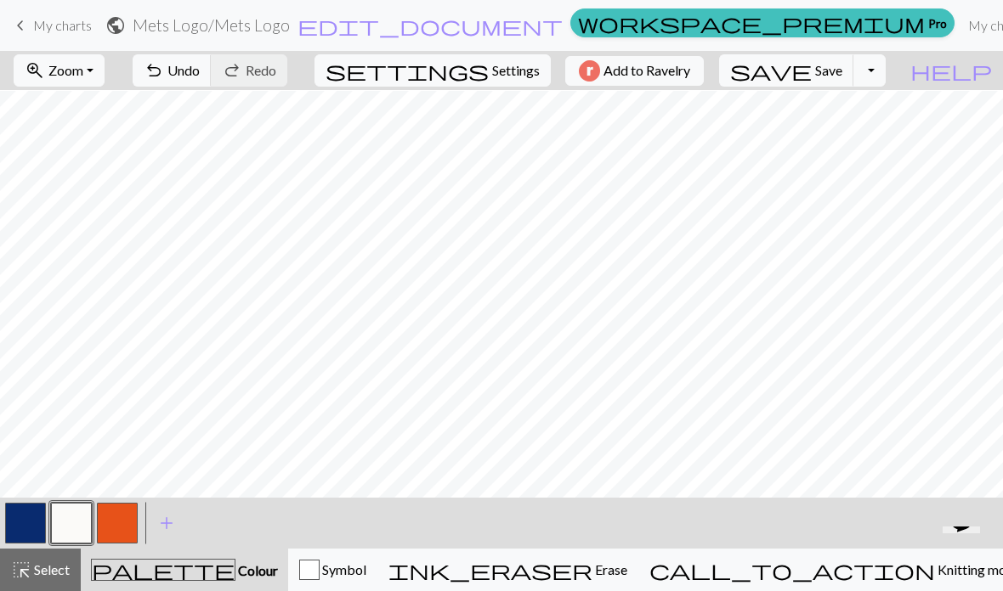
scroll to position [5, 271]
click at [492, 64] on span "Settings" at bounding box center [516, 70] width 48 height 20
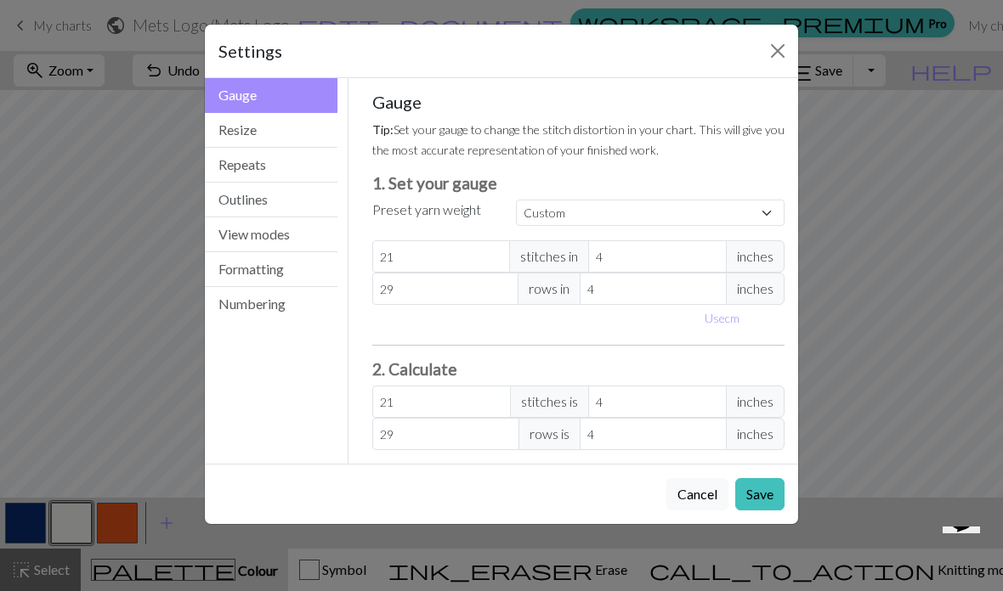
click at [290, 156] on button "Repeats" at bounding box center [271, 165] width 133 height 35
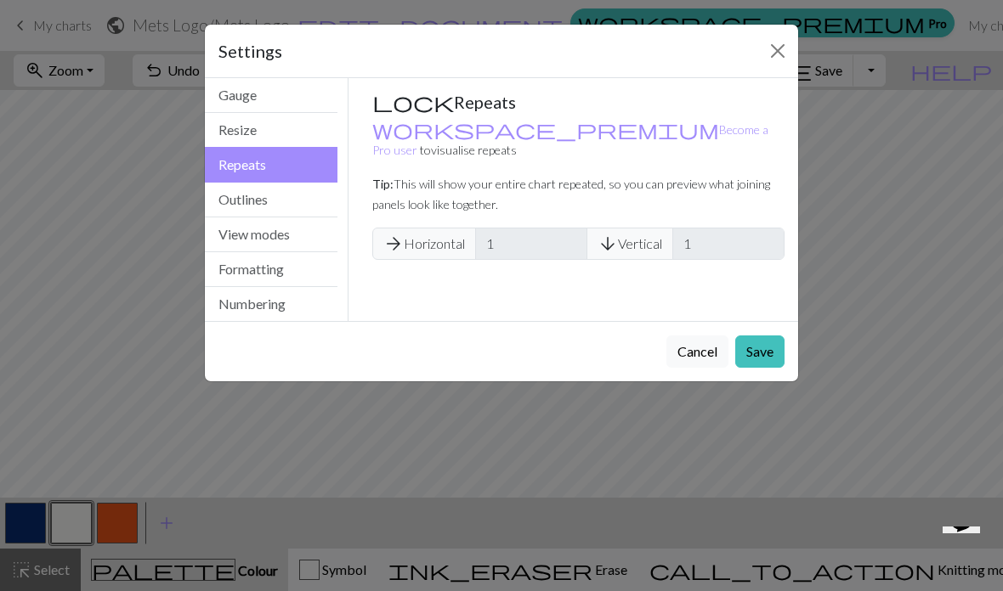
click at [238, 197] on button "Outlines" at bounding box center [271, 200] width 133 height 35
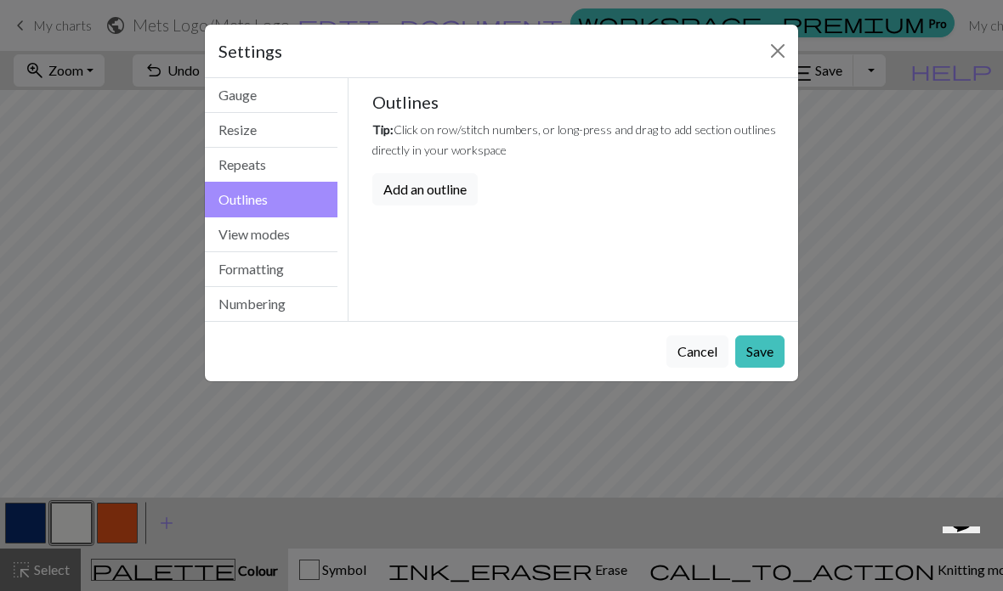
click at [247, 230] on button "View modes" at bounding box center [271, 235] width 133 height 35
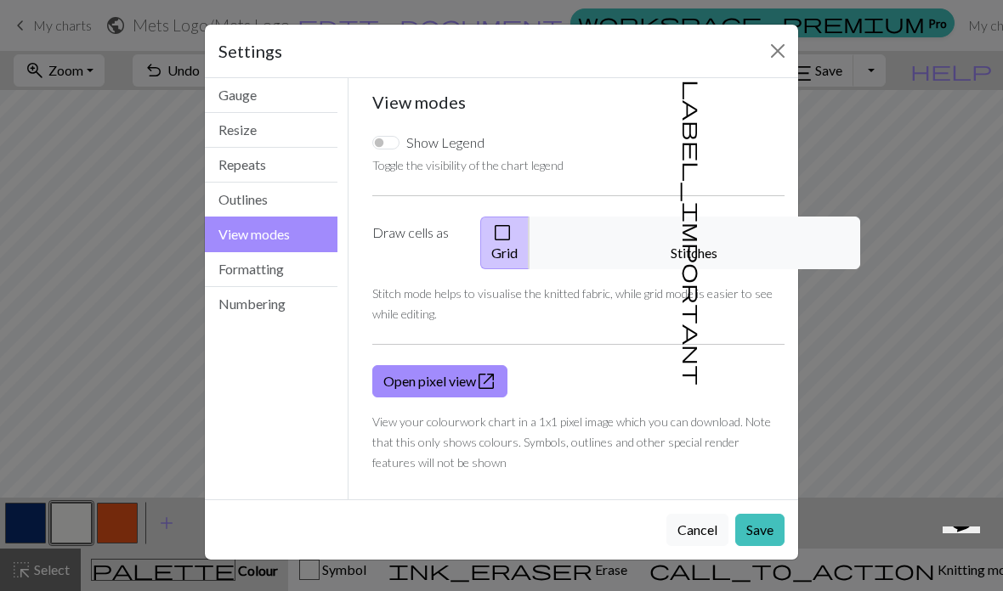
click at [697, 228] on button "label_important Stitches" at bounding box center [693, 243] width 331 height 53
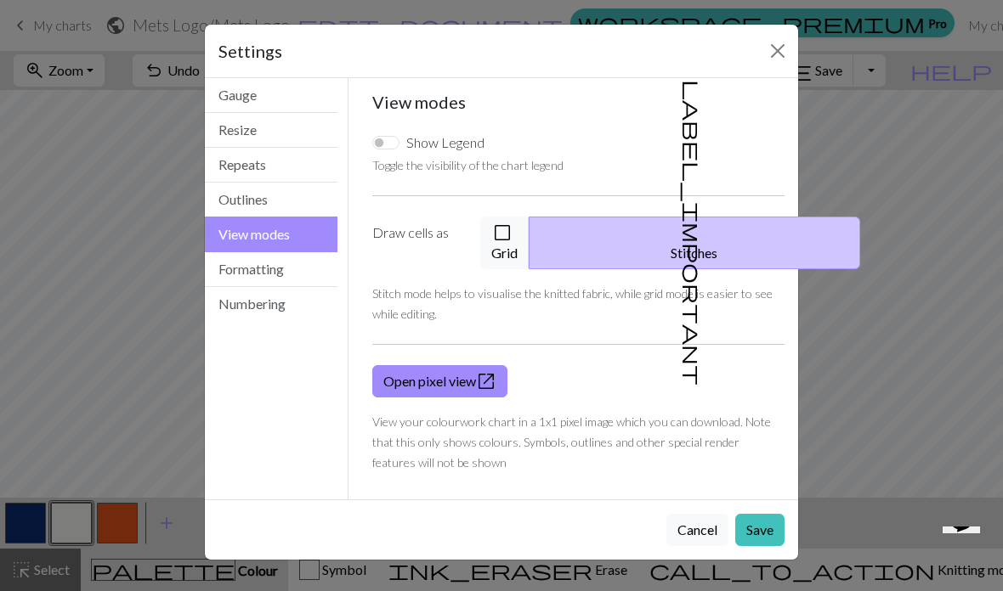
click at [529, 231] on button "check_box_outline_blank Grid" at bounding box center [504, 243] width 49 height 53
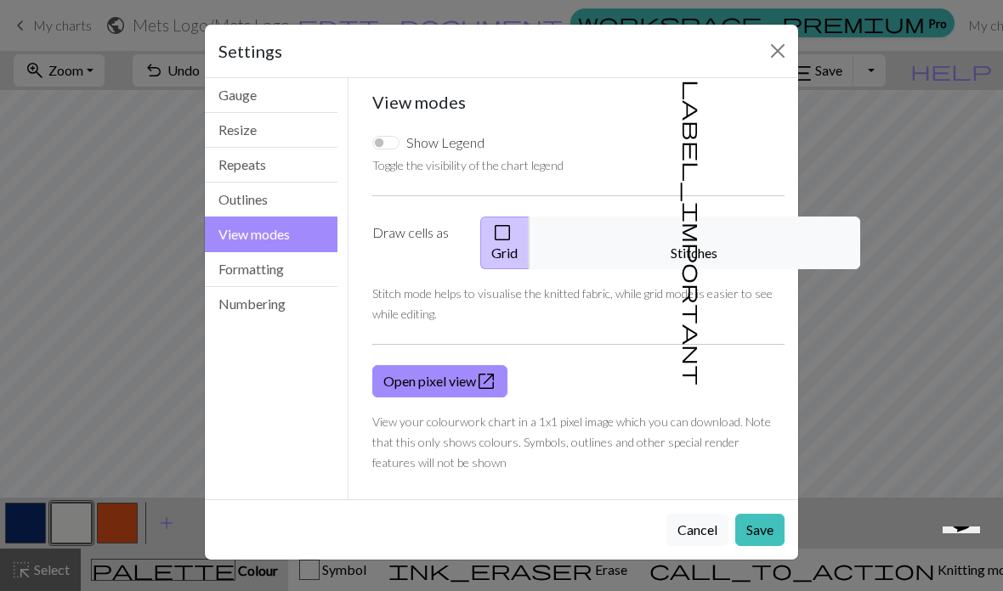
click at [280, 270] on button "Formatting" at bounding box center [271, 269] width 133 height 35
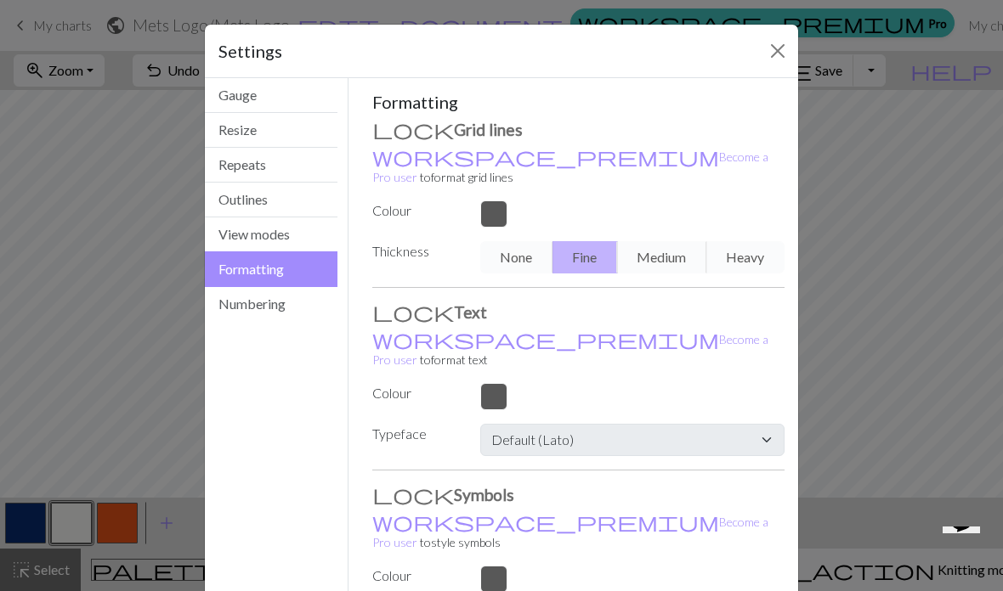
click at [252, 291] on button "Numbering" at bounding box center [271, 304] width 133 height 34
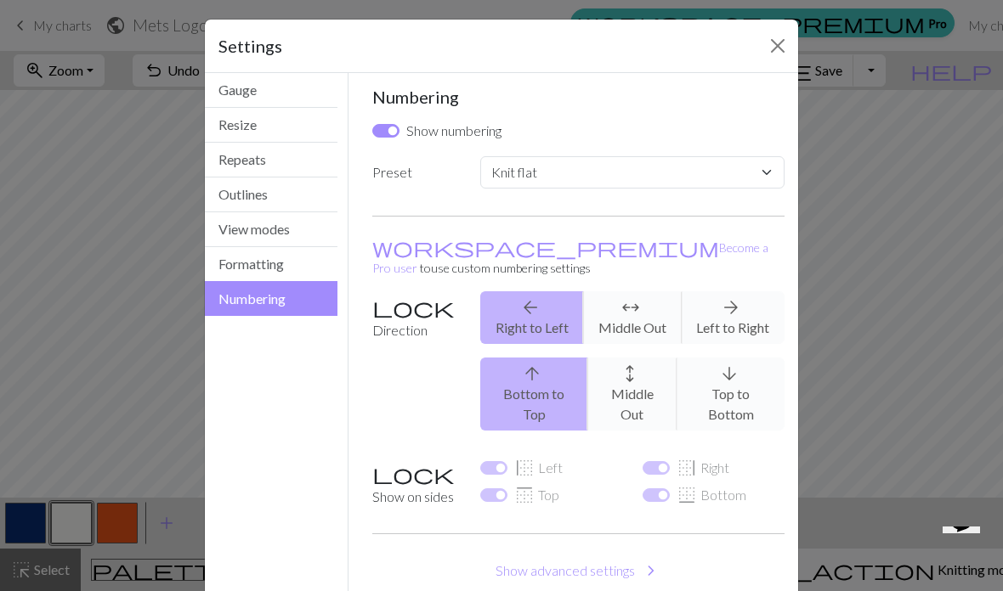
scroll to position [6, 0]
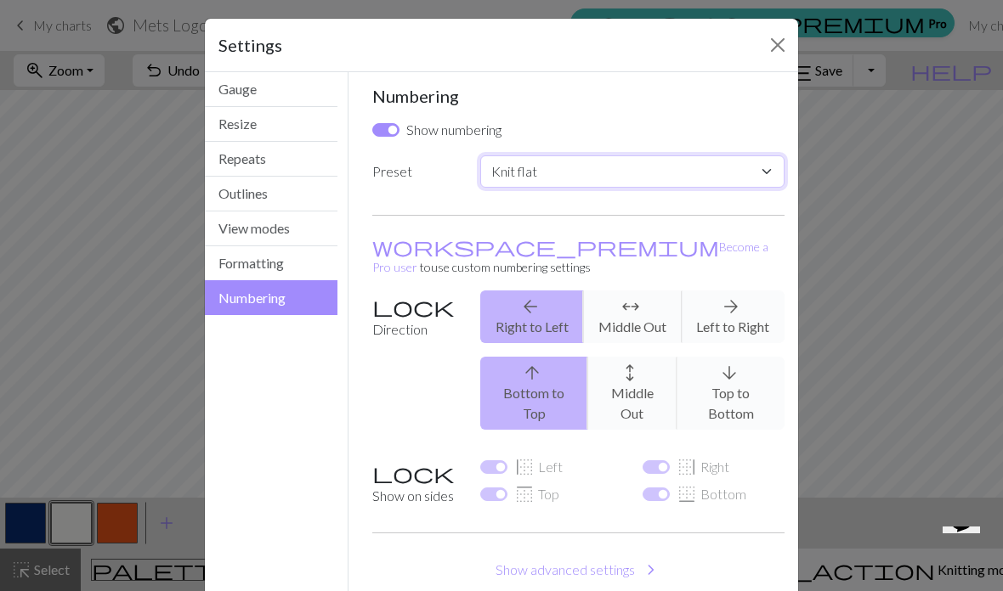
click at [603, 165] on select "Custom Knit flat Knit in the round Lace knitting Cross stitch" at bounding box center [632, 171] width 304 height 32
select select "round"
checkbox input "false"
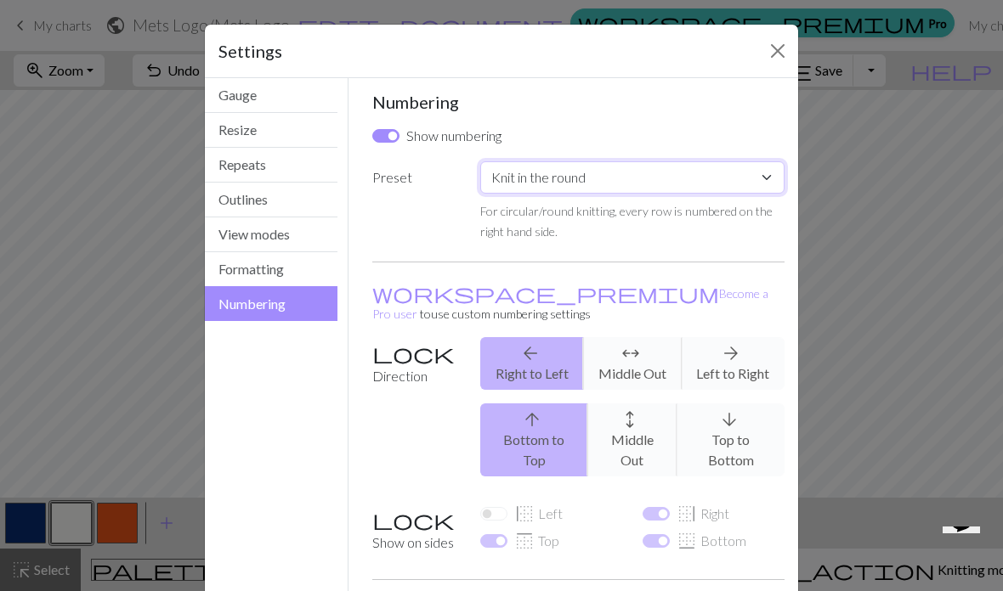
scroll to position [0, 0]
click at [258, 143] on button "Resize" at bounding box center [271, 130] width 133 height 35
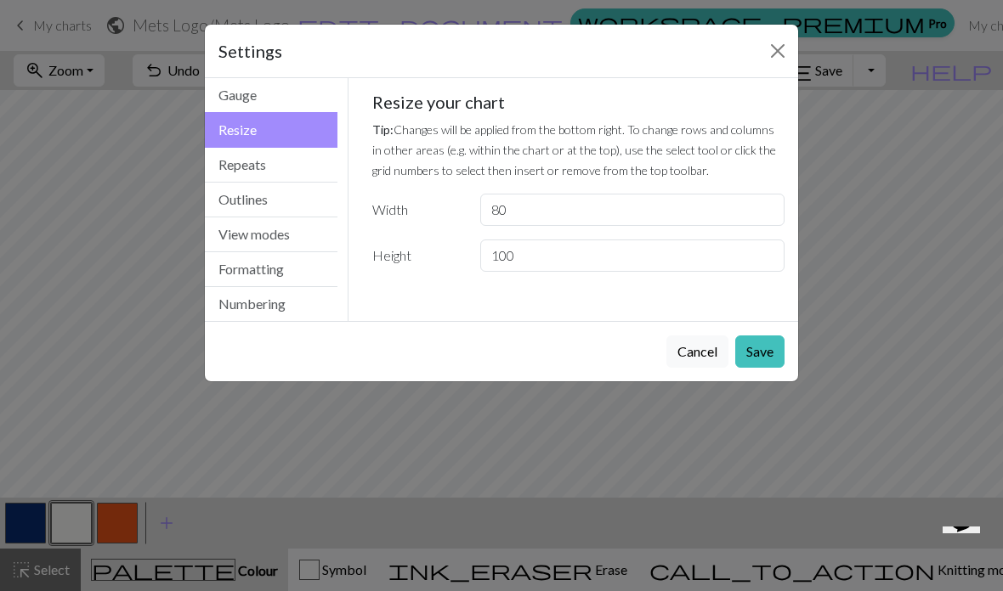
click at [684, 354] on button "Cancel" at bounding box center [697, 352] width 62 height 32
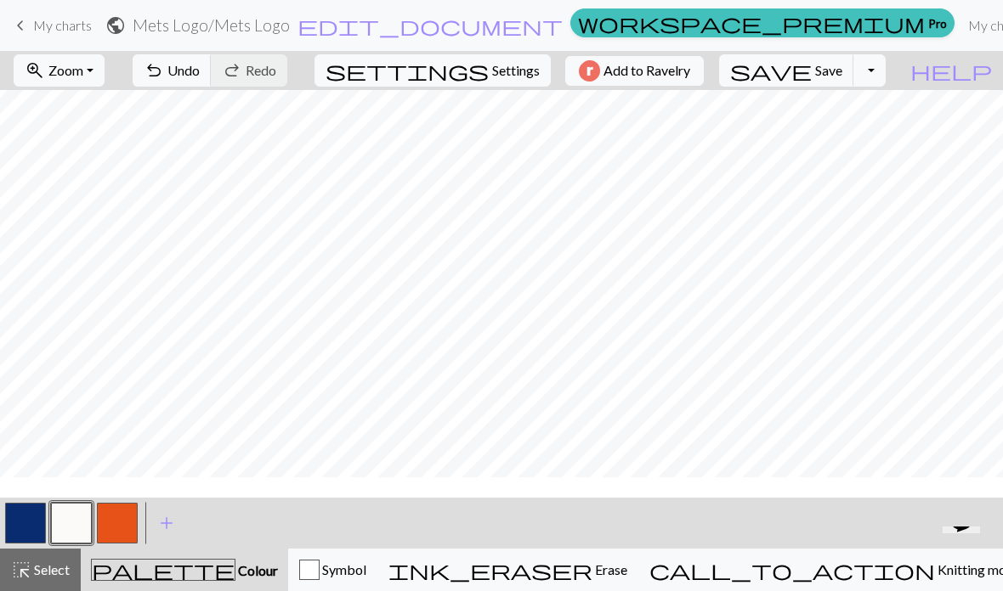
scroll to position [93, 271]
click at [200, 62] on span "Undo" at bounding box center [183, 70] width 32 height 16
click at [164, 70] on span "undo" at bounding box center [154, 71] width 20 height 24
click at [200, 75] on span "Undo" at bounding box center [183, 70] width 32 height 16
click at [212, 68] on button "undo Undo Undo" at bounding box center [172, 70] width 79 height 32
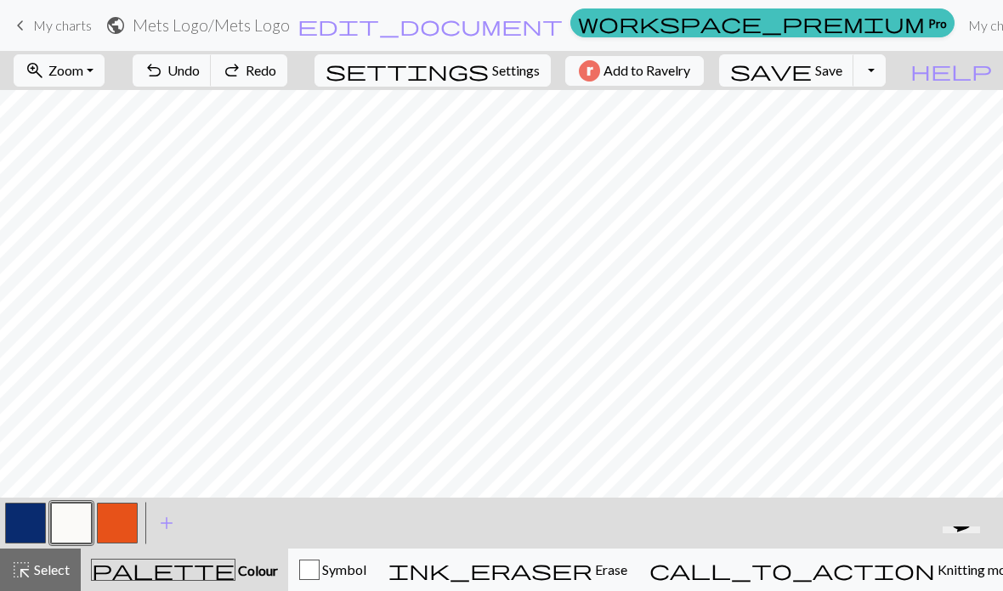
click at [200, 75] on span "Undo" at bounding box center [183, 70] width 32 height 16
click at [43, 585] on button "highlight_alt Select Select" at bounding box center [40, 570] width 81 height 42
click at [850, 562] on span "call_to_action" at bounding box center [791, 570] width 285 height 24
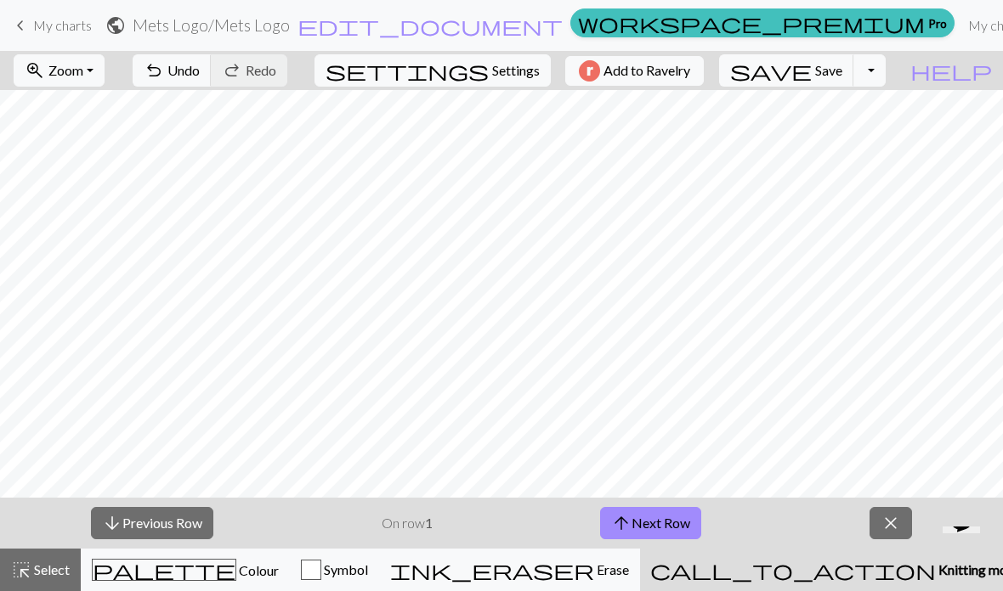
click at [884, 517] on span "close" at bounding box center [890, 523] width 20 height 24
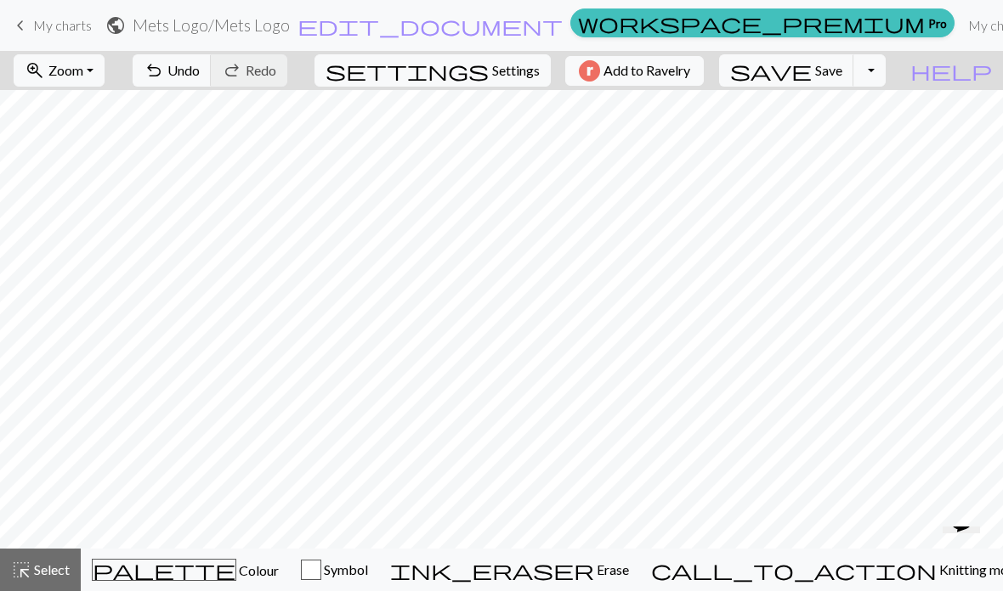
click at [164, 73] on span "undo" at bounding box center [154, 71] width 20 height 24
click at [53, 583] on button "highlight_alt Select Select" at bounding box center [40, 570] width 81 height 42
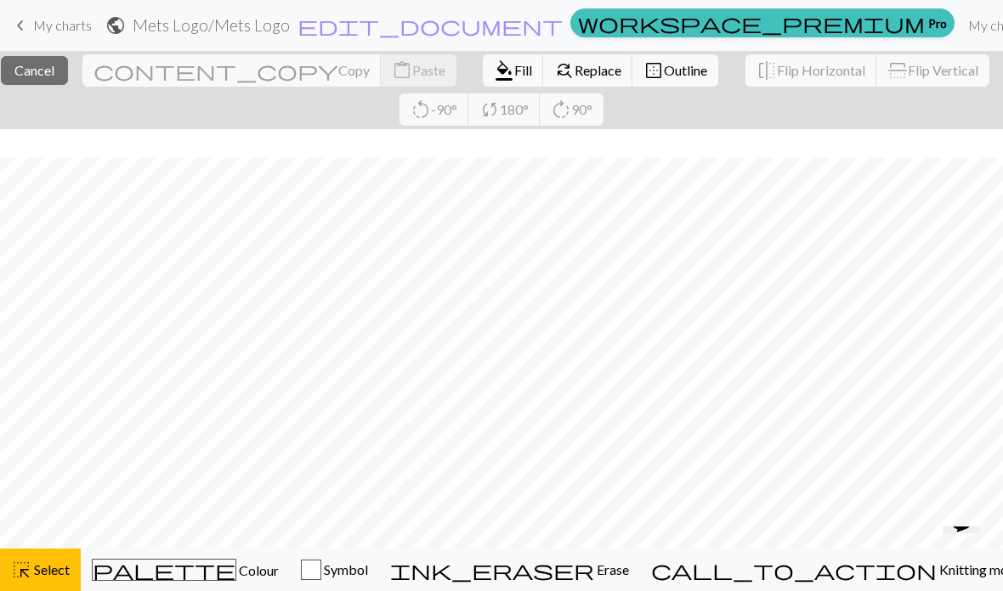
scroll to position [732, 0]
